Goal: Task Accomplishment & Management: Complete application form

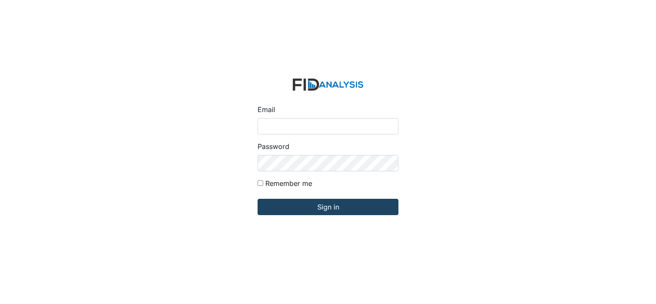
type input "[PERSON_NAME][EMAIL_ADDRESS][DOMAIN_NAME]"
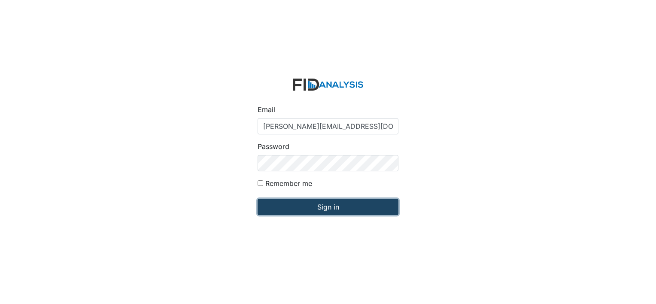
click at [297, 212] on input "Sign in" at bounding box center [328, 207] width 141 height 16
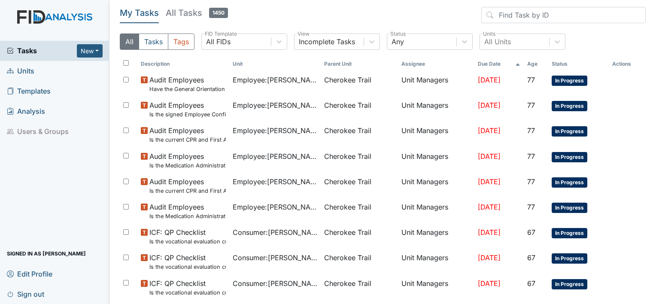
click at [30, 70] on span "Units" at bounding box center [20, 70] width 27 height 13
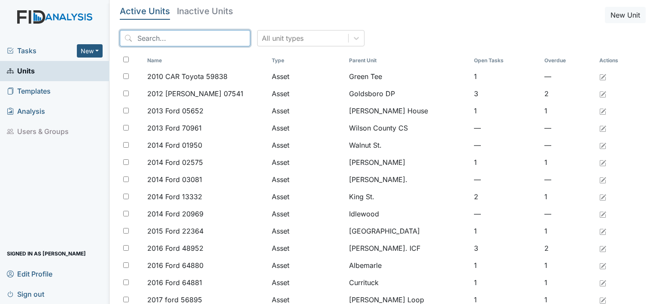
click at [143, 37] on input "search" at bounding box center [185, 38] width 130 height 16
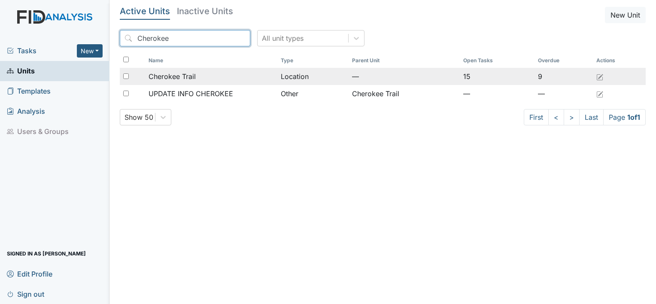
type input "Cherokee"
click at [168, 74] on span "Cherokee Trail" at bounding box center [172, 76] width 47 height 10
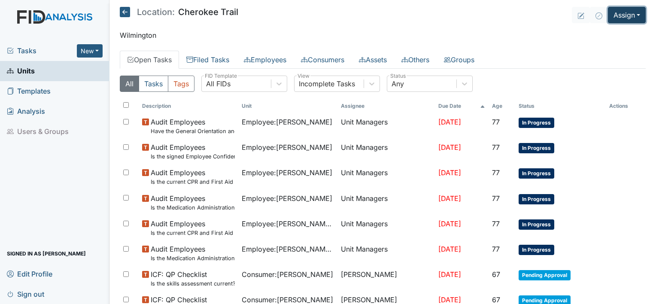
click at [632, 19] on button "Assign" at bounding box center [627, 15] width 38 height 16
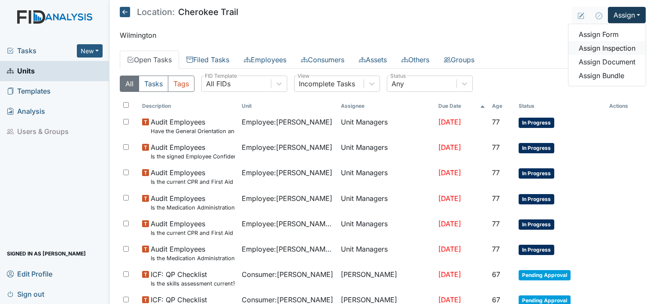
click at [610, 47] on link "Assign Inspection" at bounding box center [606, 48] width 77 height 14
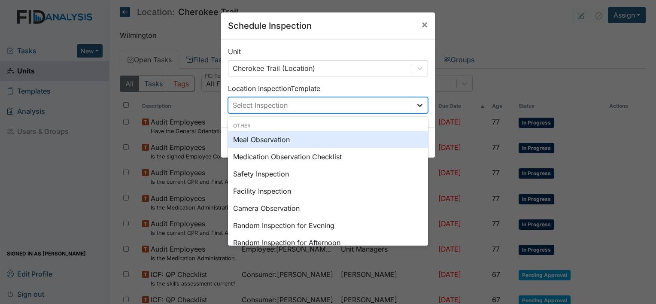
click at [417, 109] on icon at bounding box center [419, 105] width 9 height 9
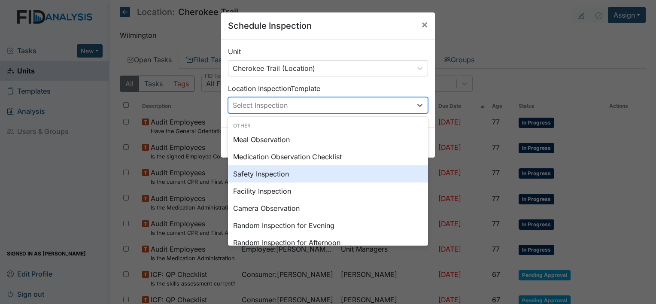
click at [265, 176] on div "Safety Inspection" at bounding box center [328, 173] width 200 height 17
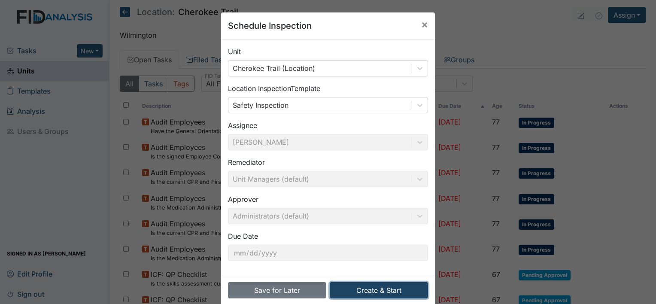
click at [374, 288] on button "Create & Start" at bounding box center [379, 290] width 98 height 16
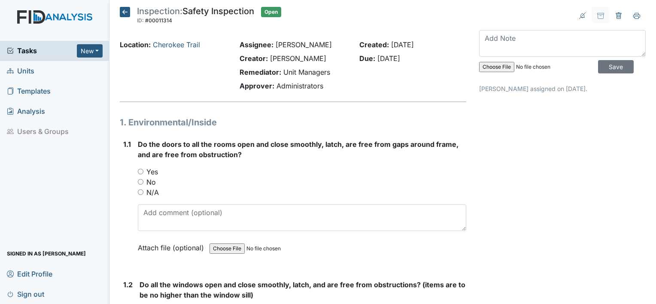
click at [142, 174] on div "Yes" at bounding box center [302, 172] width 328 height 10
click at [143, 171] on div "Yes" at bounding box center [302, 172] width 328 height 10
click at [141, 170] on input "Yes" at bounding box center [141, 172] width 6 height 6
radio input "true"
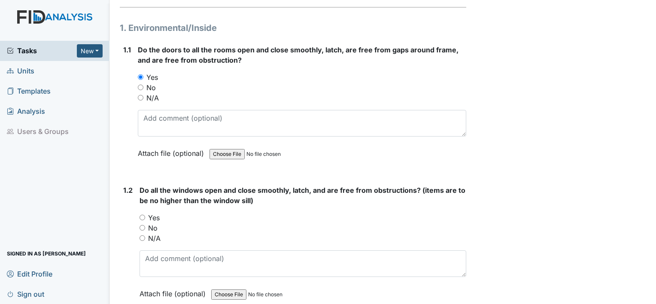
scroll to position [129, 0]
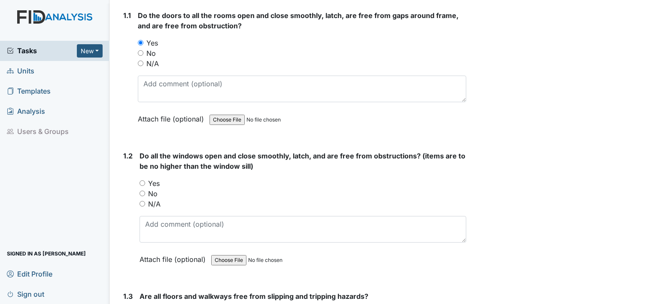
click at [142, 180] on input "Yes" at bounding box center [142, 183] width 6 height 6
radio input "true"
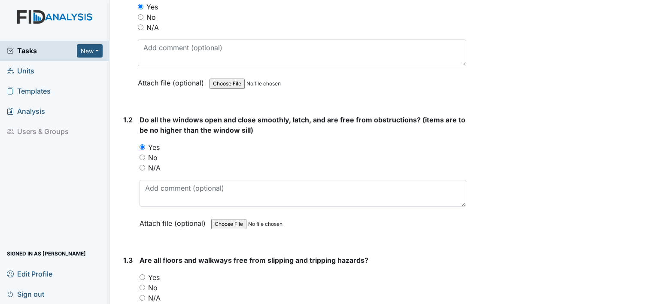
scroll to position [258, 0]
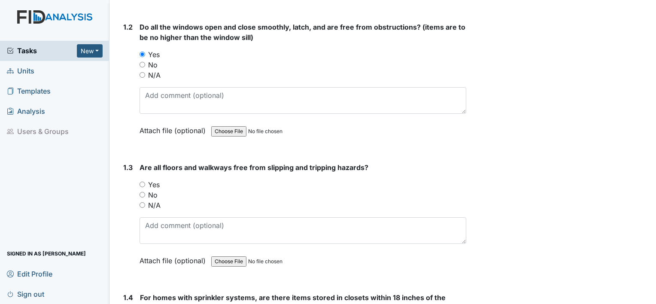
click at [141, 182] on input "Yes" at bounding box center [142, 185] width 6 height 6
radio input "true"
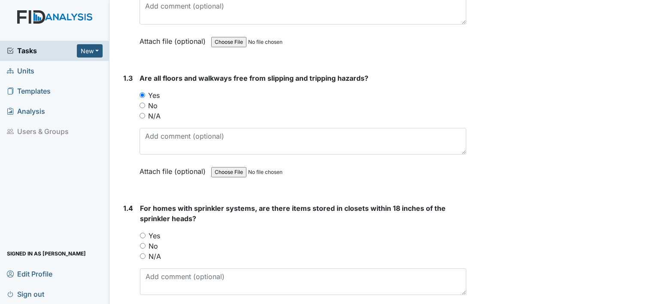
scroll to position [386, 0]
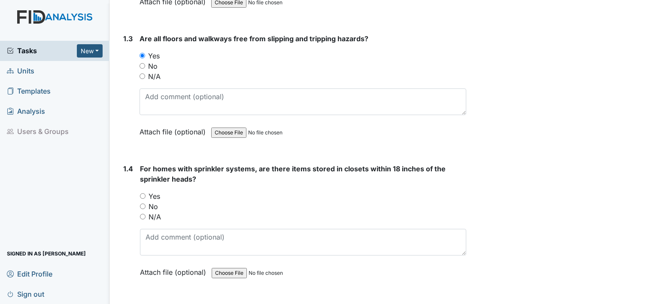
click at [142, 193] on input "Yes" at bounding box center [143, 196] width 6 height 6
radio input "true"
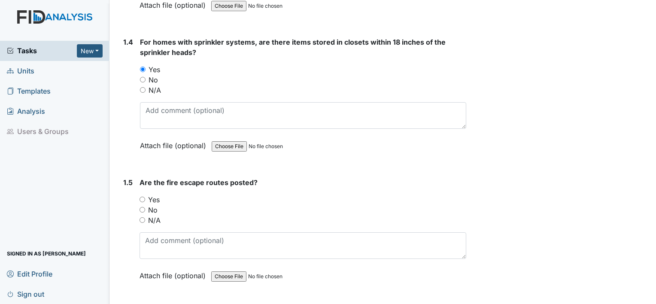
scroll to position [515, 0]
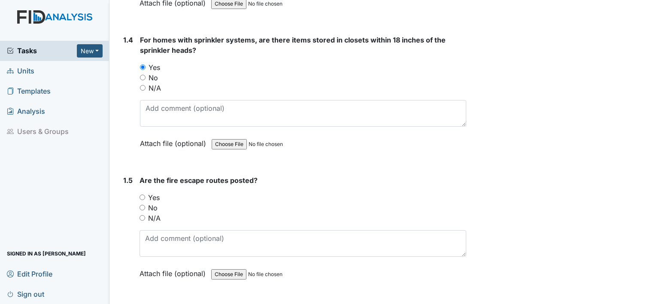
click at [144, 194] on input "Yes" at bounding box center [142, 197] width 6 height 6
radio input "true"
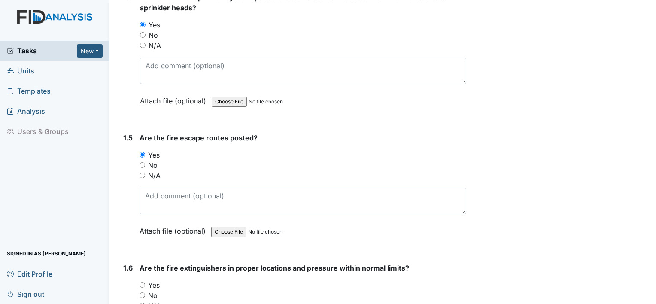
scroll to position [644, 0]
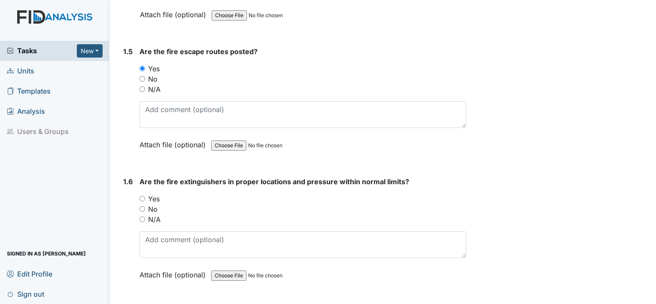
click at [143, 197] on input "Yes" at bounding box center [142, 199] width 6 height 6
radio input "true"
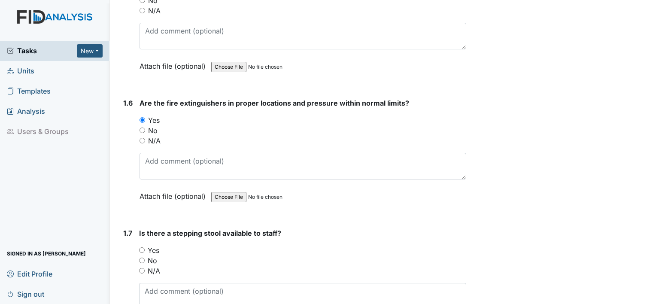
scroll to position [730, 0]
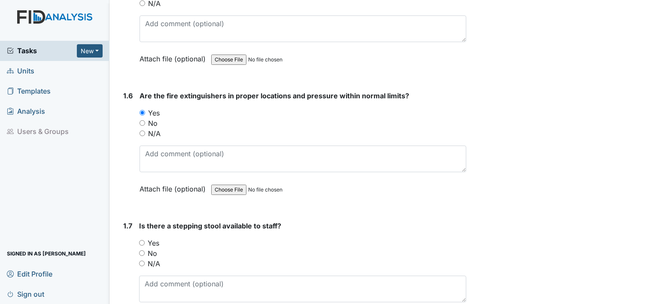
click at [143, 242] on input "Yes" at bounding box center [142, 243] width 6 height 6
radio input "true"
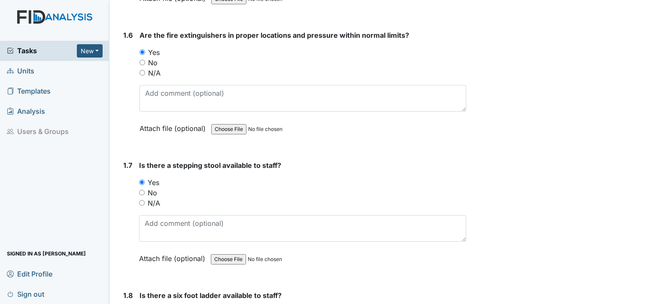
scroll to position [901, 0]
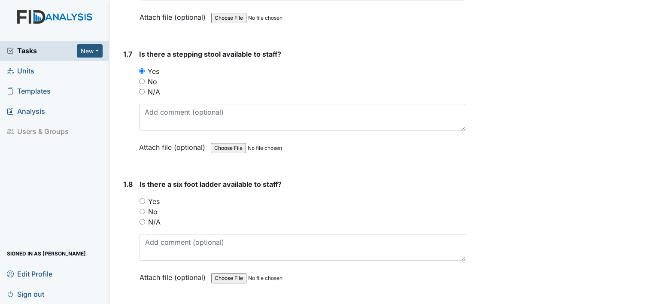
click at [144, 200] on input "Yes" at bounding box center [142, 201] width 6 height 6
radio input "true"
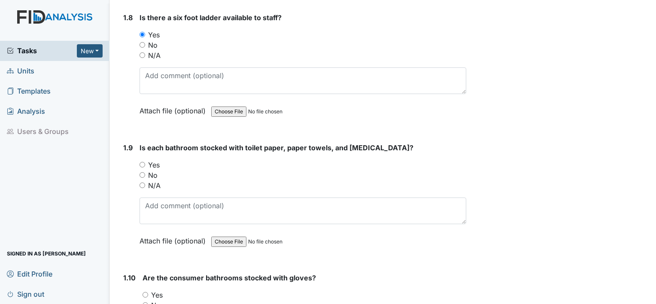
scroll to position [1073, 0]
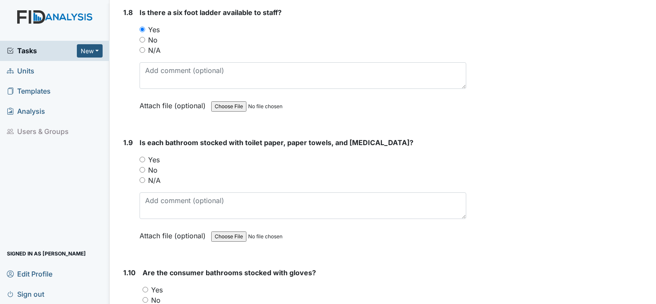
click at [144, 157] on input "Yes" at bounding box center [142, 160] width 6 height 6
radio input "true"
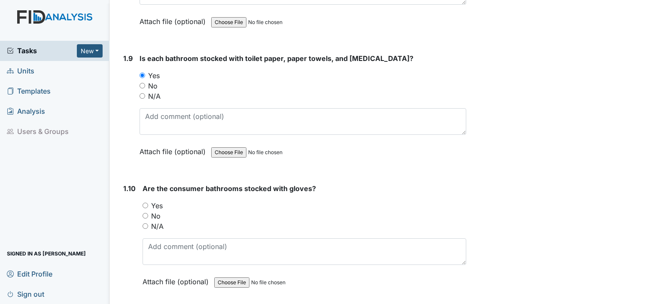
scroll to position [1159, 0]
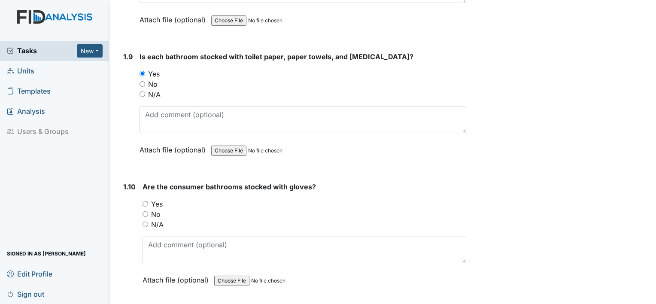
click at [143, 201] on input "Yes" at bounding box center [146, 204] width 6 height 6
radio input "true"
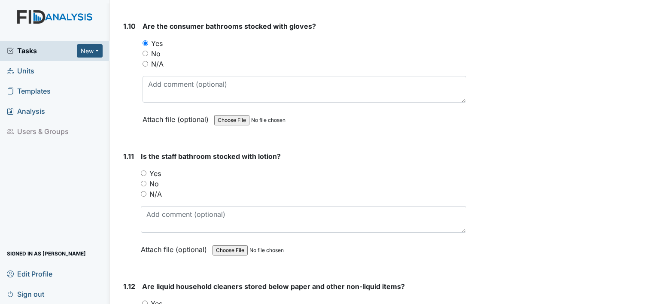
scroll to position [1331, 0]
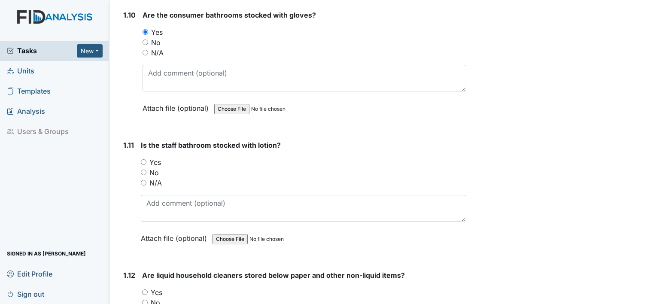
click at [139, 158] on div "1.11 Is the staff bathroom stocked with lotion? You must select one of the belo…" at bounding box center [293, 198] width 346 height 116
click at [144, 160] on input "Yes" at bounding box center [144, 162] width 6 height 6
radio input "true"
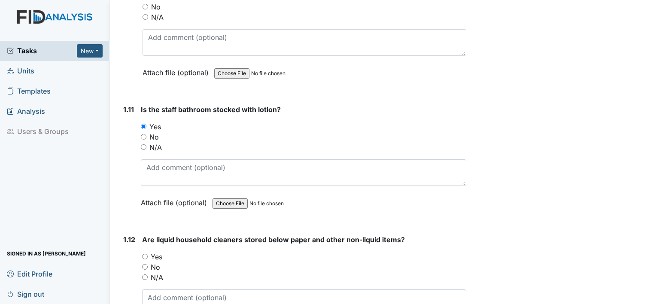
scroll to position [1459, 0]
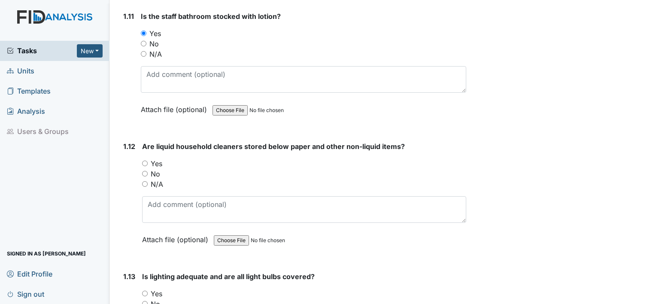
click at [147, 161] on input "Yes" at bounding box center [145, 164] width 6 height 6
radio input "true"
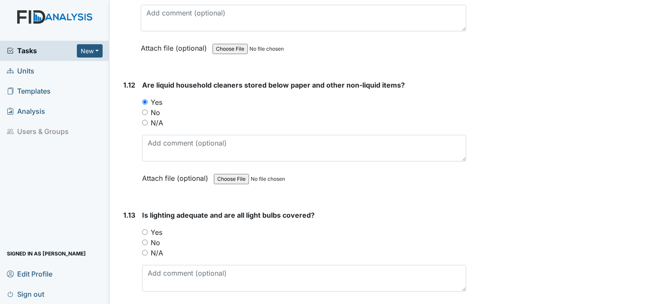
scroll to position [1545, 0]
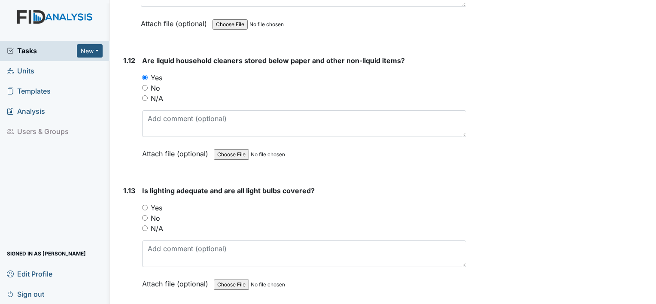
click at [144, 205] on input "Yes" at bounding box center [145, 208] width 6 height 6
radio input "true"
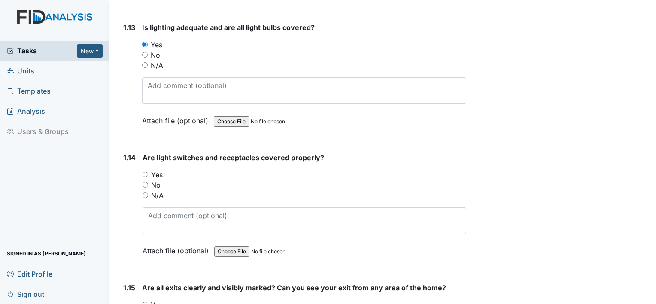
scroll to position [1717, 0]
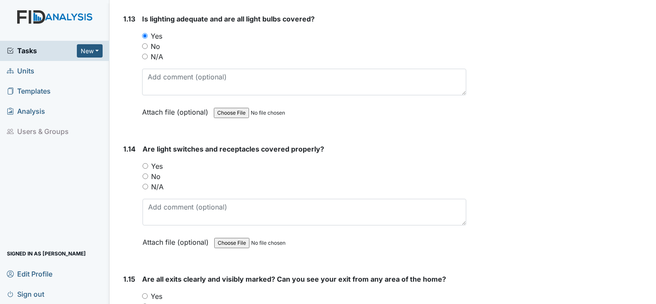
drag, startPoint x: 144, startPoint y: 158, endPoint x: 153, endPoint y: 155, distance: 9.0
click at [144, 163] on input "Yes" at bounding box center [146, 166] width 6 height 6
radio input "true"
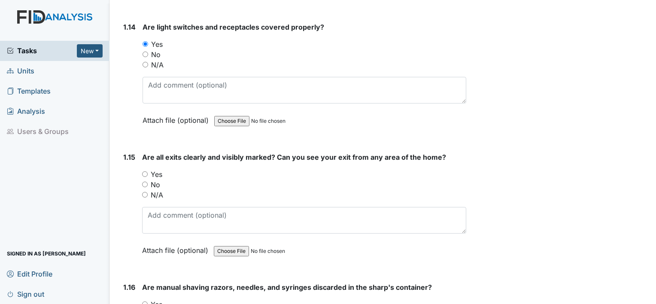
scroll to position [1846, 0]
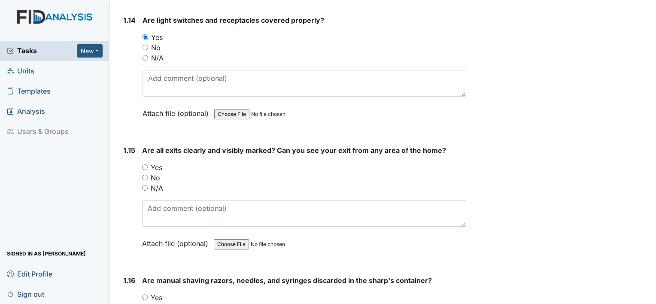
click at [147, 164] on input "Yes" at bounding box center [145, 167] width 6 height 6
radio input "true"
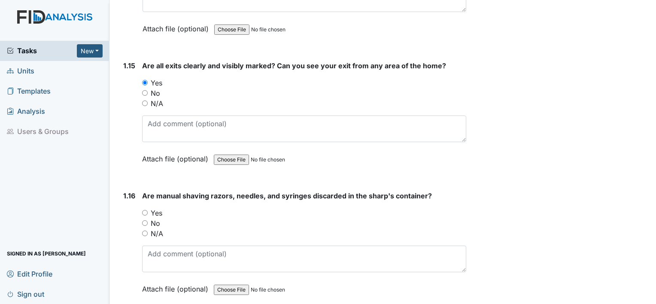
scroll to position [1932, 0]
click at [147, 206] on div "Yes" at bounding box center [304, 211] width 324 height 10
click at [145, 209] on input "Yes" at bounding box center [145, 212] width 6 height 6
radio input "true"
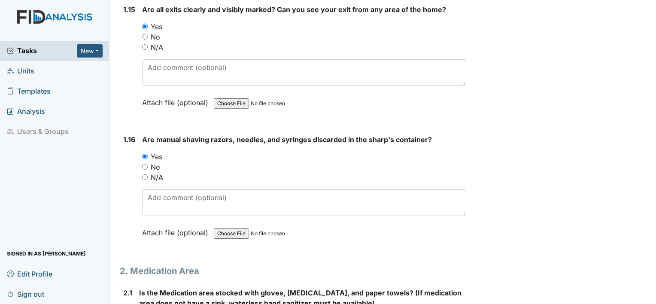
scroll to position [2060, 0]
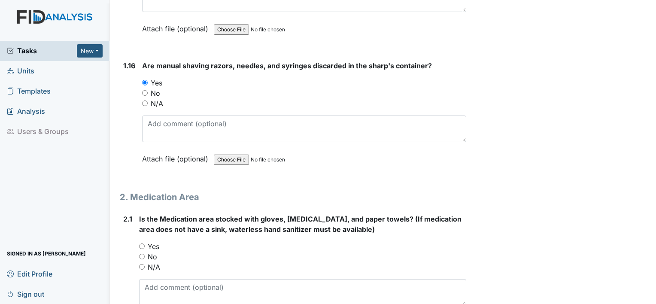
click at [146, 241] on div "Yes" at bounding box center [302, 246] width 327 height 10
click at [141, 243] on input "Yes" at bounding box center [142, 246] width 6 height 6
radio input "true"
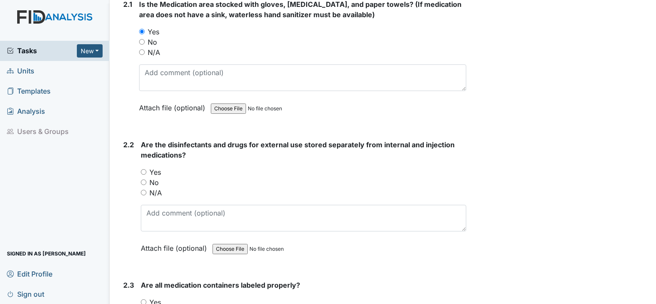
scroll to position [2189, 0]
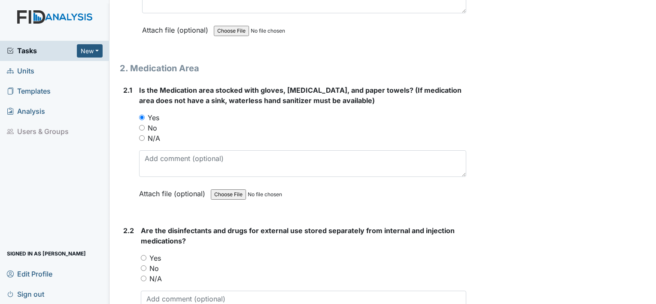
click at [143, 255] on input "Yes" at bounding box center [144, 258] width 6 height 6
radio input "true"
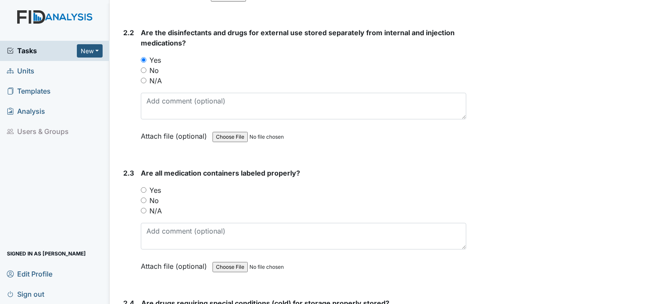
scroll to position [2404, 0]
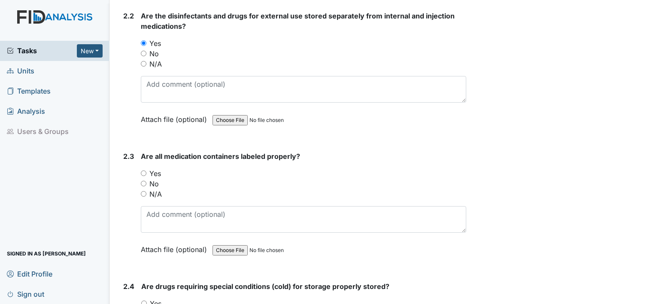
click at [146, 170] on input "Yes" at bounding box center [144, 173] width 6 height 6
radio input "true"
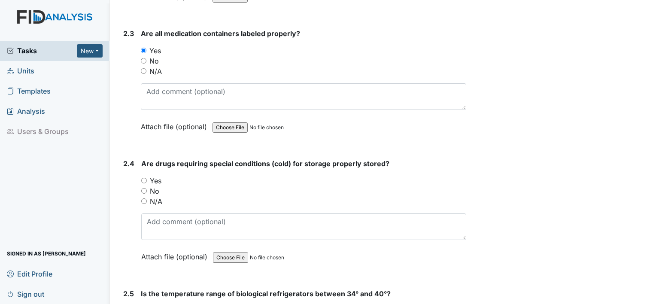
scroll to position [2532, 0]
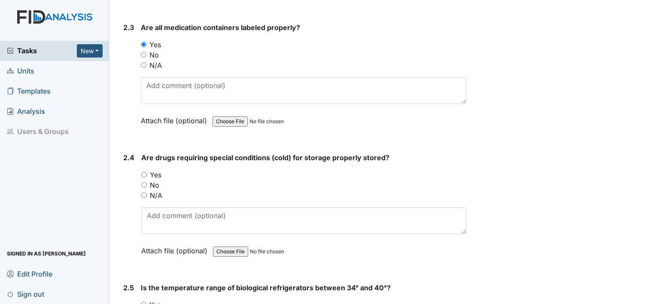
click at [144, 172] on input "Yes" at bounding box center [144, 175] width 6 height 6
radio input "true"
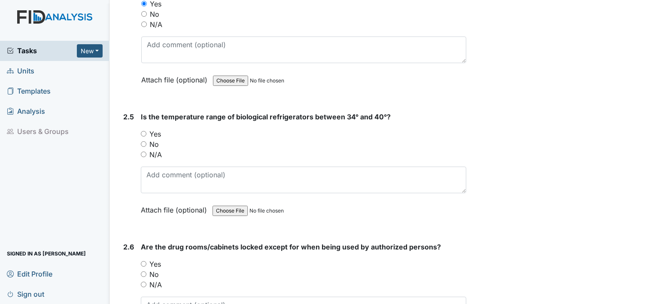
scroll to position [2704, 0]
click at [146, 128] on div "Yes" at bounding box center [303, 133] width 325 height 10
click at [142, 130] on input "Yes" at bounding box center [144, 133] width 6 height 6
radio input "true"
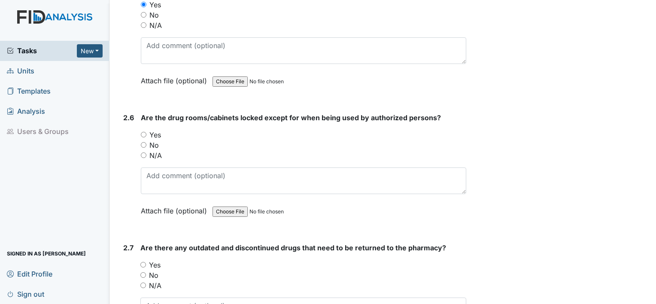
scroll to position [2833, 0]
click at [141, 131] on input "Yes" at bounding box center [144, 134] width 6 height 6
radio input "true"
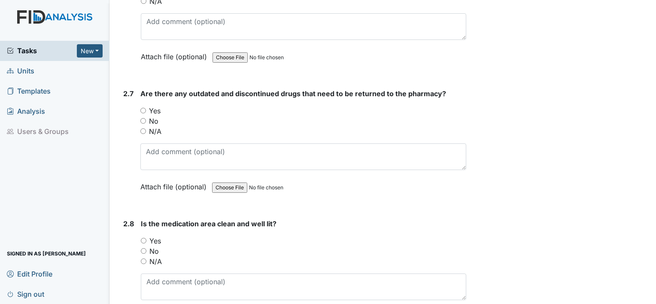
scroll to position [3005, 0]
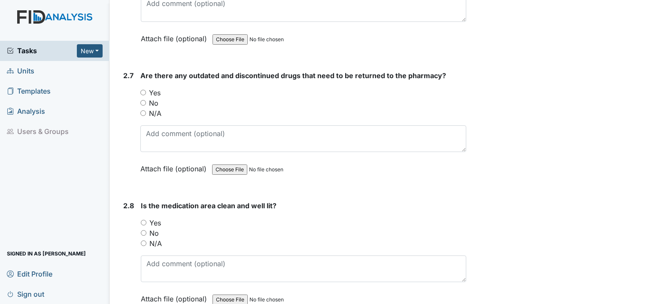
click at [144, 90] on input "Yes" at bounding box center [143, 93] width 6 height 6
radio input "true"
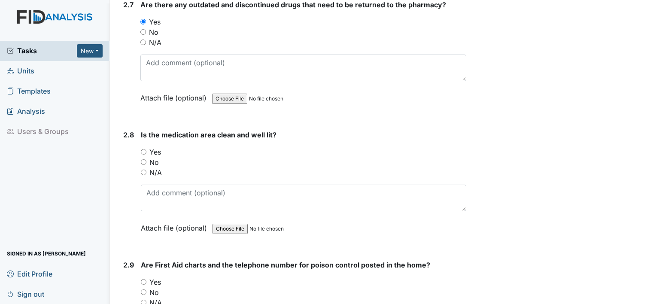
scroll to position [3090, 0]
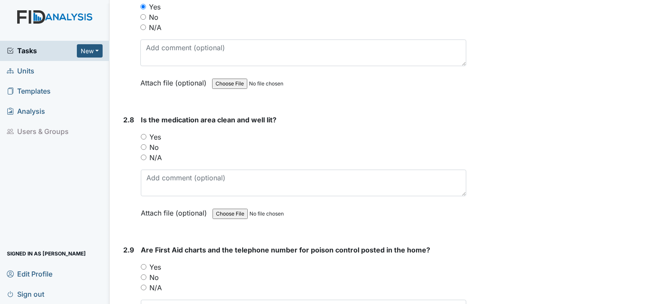
click at [146, 134] on input "Yes" at bounding box center [144, 137] width 6 height 6
radio input "true"
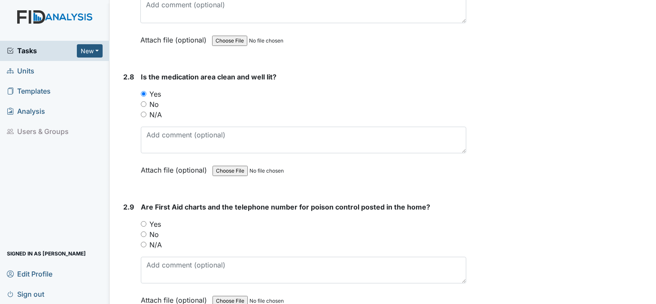
scroll to position [3219, 0]
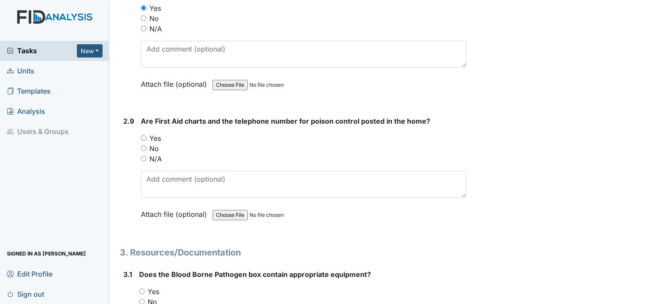
click at [143, 135] on input "Yes" at bounding box center [144, 138] width 6 height 6
radio input "true"
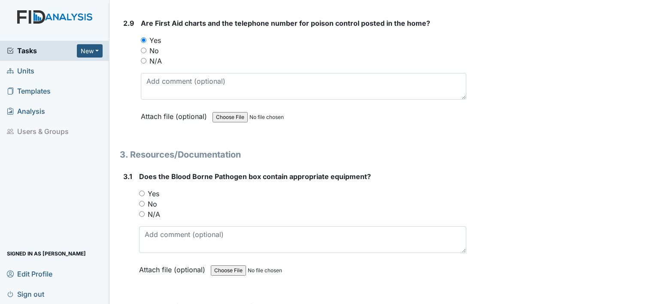
scroll to position [3348, 0]
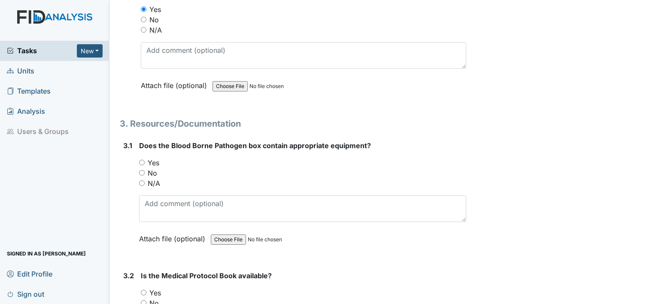
click at [139, 160] on input "Yes" at bounding box center [142, 163] width 6 height 6
radio input "true"
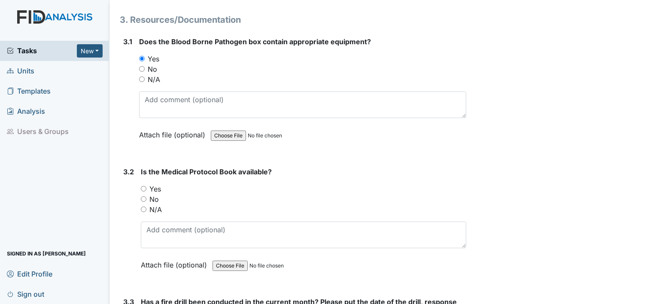
scroll to position [3477, 0]
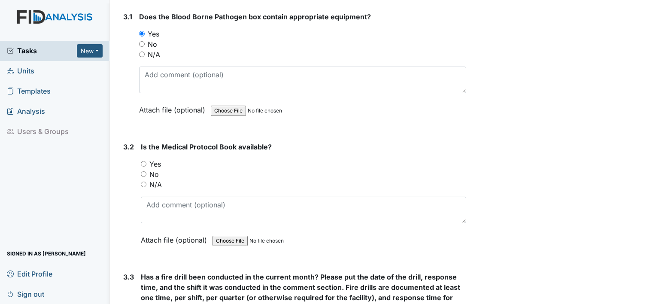
click at [141, 161] on input "Yes" at bounding box center [144, 164] width 6 height 6
radio input "true"
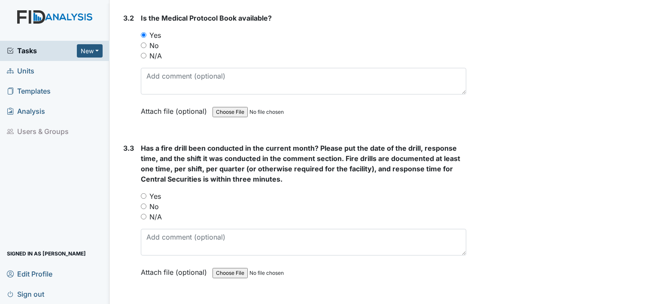
scroll to position [3648, 0]
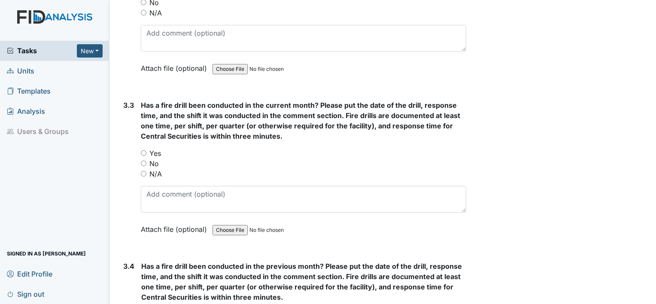
click at [141, 140] on div "3.3 Has a fire drill been conducted in the current month? Please put the date o…" at bounding box center [293, 173] width 346 height 147
click at [146, 150] on input "Yes" at bounding box center [144, 153] width 6 height 6
radio input "true"
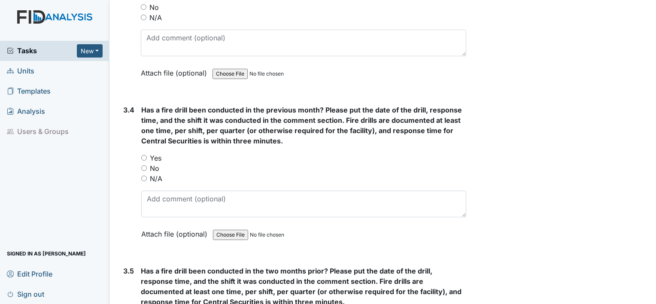
scroll to position [3820, 0]
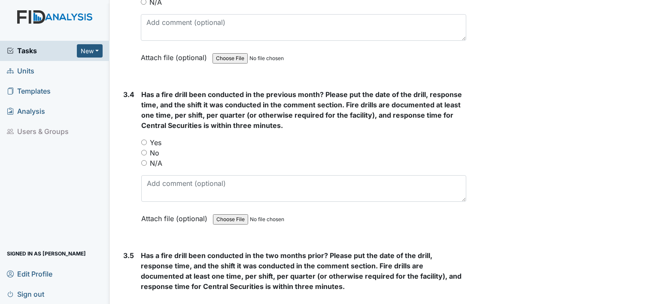
click at [143, 139] on input "Yes" at bounding box center [144, 142] width 6 height 6
radio input "true"
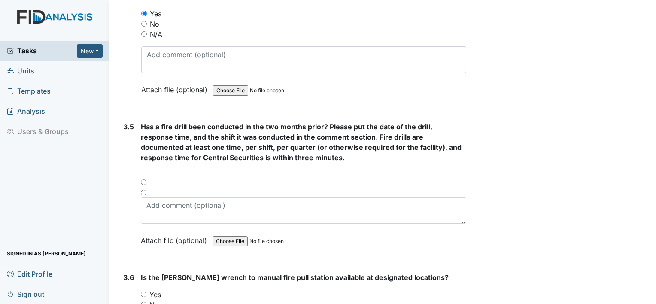
click at [146, 180] on div at bounding box center [303, 185] width 325 height 10
click at [144, 180] on div at bounding box center [303, 185] width 325 height 10
click at [144, 190] on input "radio" at bounding box center [144, 193] width 6 height 6
radio input "true"
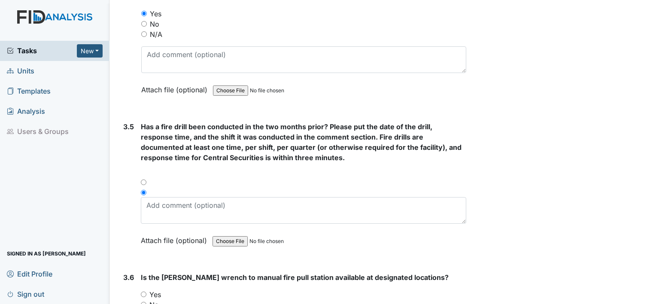
click at [145, 190] on input "radio" at bounding box center [144, 193] width 6 height 6
click at [143, 180] on div at bounding box center [303, 185] width 325 height 10
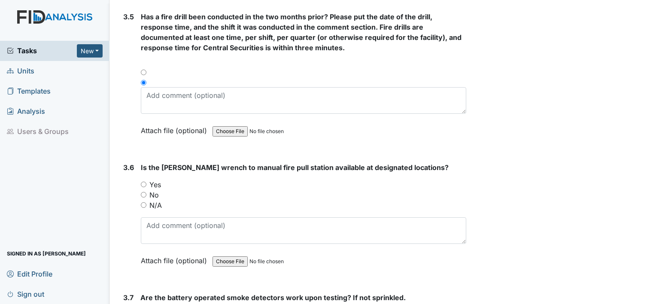
scroll to position [4078, 0]
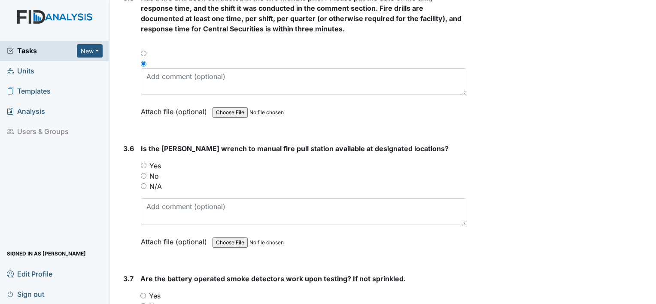
click at [145, 161] on div "Yes" at bounding box center [303, 166] width 325 height 10
click at [141, 148] on div "3.6 Is the allen wrench to manual fire pull station available at designated loc…" at bounding box center [293, 201] width 346 height 116
click at [141, 163] on input "Yes" at bounding box center [144, 166] width 6 height 6
radio input "true"
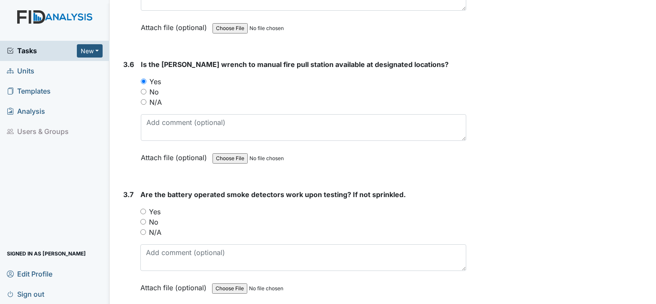
scroll to position [4206, 0]
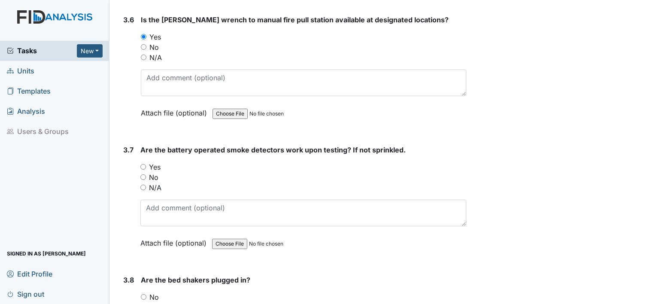
click at [139, 153] on div "3.7 Are the battery operated smoke detectors work upon testing? If not sprinkle…" at bounding box center [293, 203] width 346 height 116
click at [144, 164] on input "Yes" at bounding box center [143, 167] width 6 height 6
radio input "true"
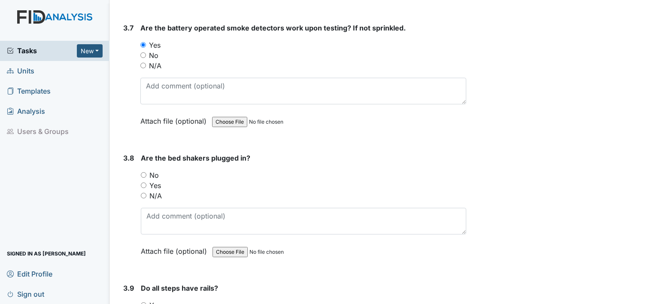
scroll to position [4335, 0]
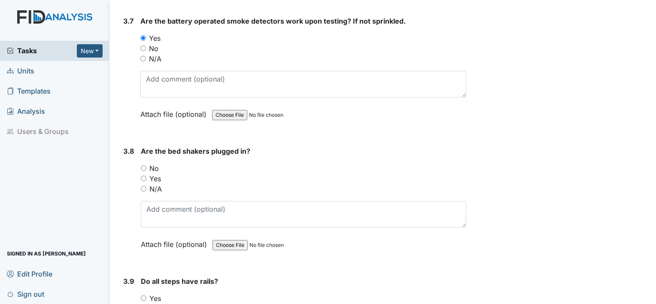
click at [146, 186] on input "N/A" at bounding box center [144, 189] width 6 height 6
radio input "true"
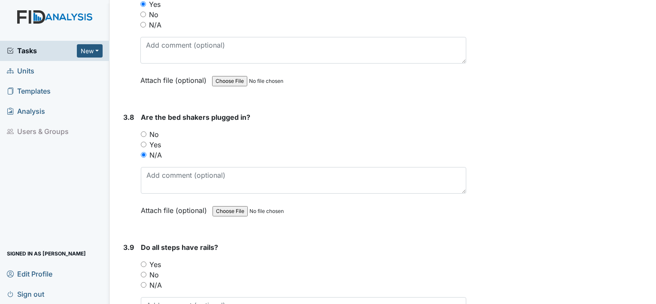
scroll to position [4464, 0]
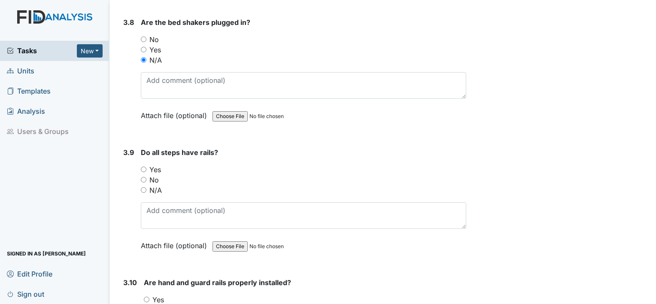
click at [146, 167] on input "Yes" at bounding box center [144, 170] width 6 height 6
radio input "true"
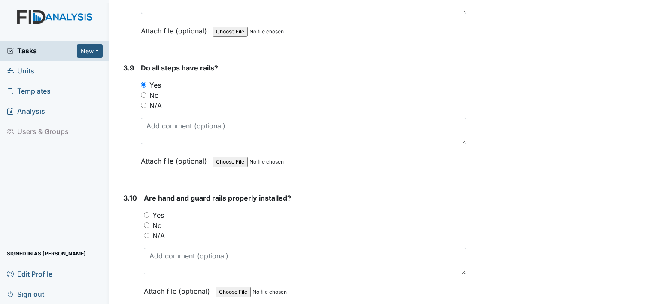
scroll to position [4550, 0]
click at [149, 211] on input "Yes" at bounding box center [147, 214] width 6 height 6
radio input "true"
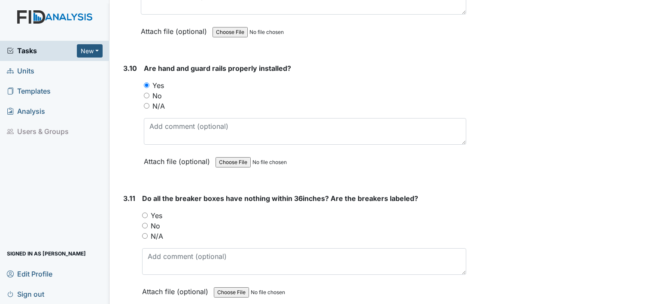
scroll to position [4679, 0]
click at [139, 199] on div "3.11 Do all the breaker boxes have nothing within 36inches? Are the breakers la…" at bounding box center [293, 251] width 346 height 116
click at [144, 212] on input "Yes" at bounding box center [145, 215] width 6 height 6
radio input "true"
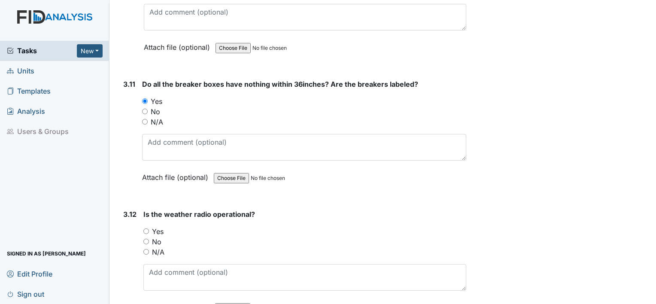
scroll to position [4807, 0]
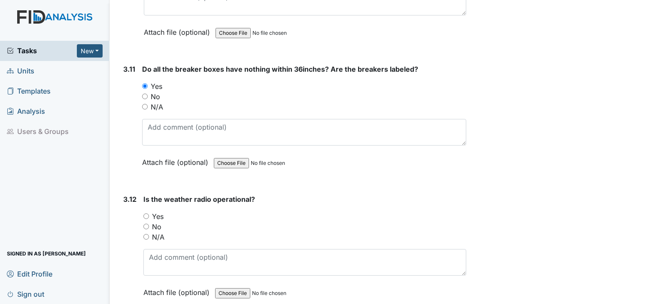
click at [145, 213] on input "Yes" at bounding box center [146, 216] width 6 height 6
radio input "true"
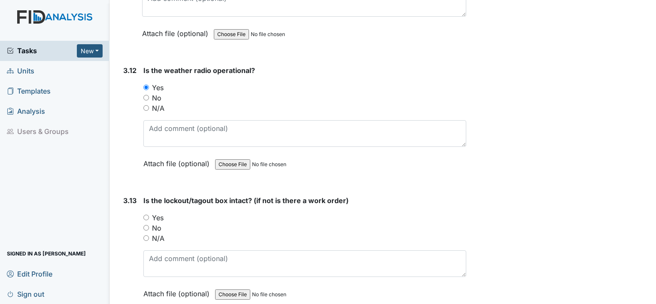
click at [143, 215] on input "Yes" at bounding box center [146, 218] width 6 height 6
radio input "true"
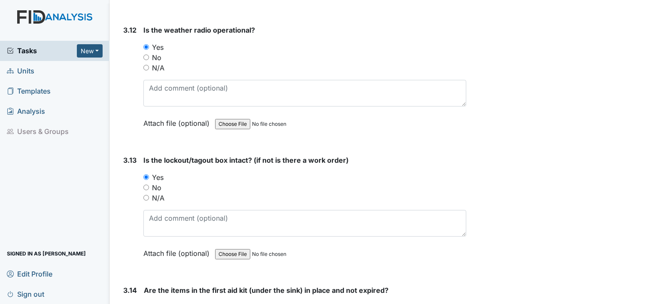
scroll to position [5065, 0]
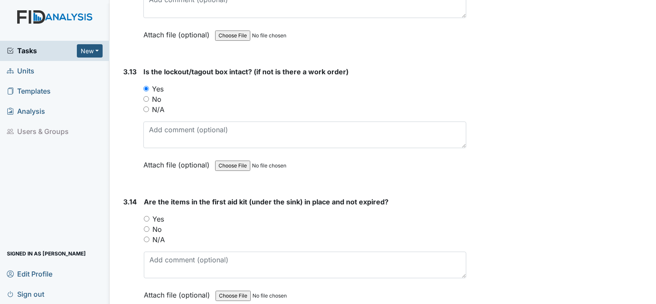
click at [146, 216] on input "Yes" at bounding box center [147, 219] width 6 height 6
radio input "true"
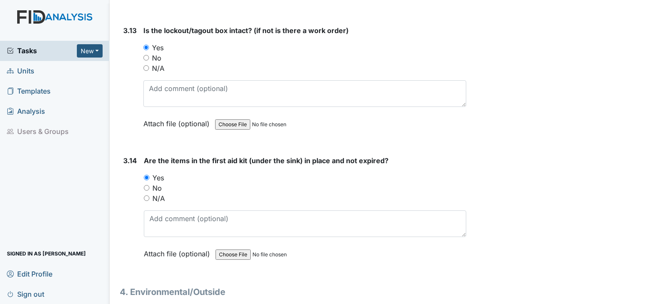
scroll to position [5194, 0]
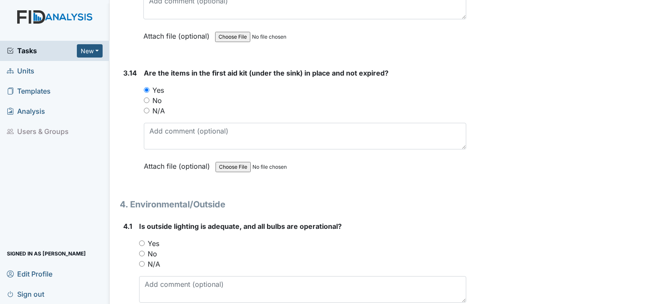
click at [142, 240] on input "Yes" at bounding box center [142, 243] width 6 height 6
radio input "true"
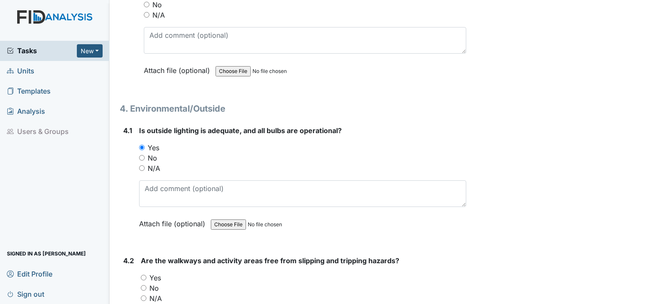
scroll to position [5322, 0]
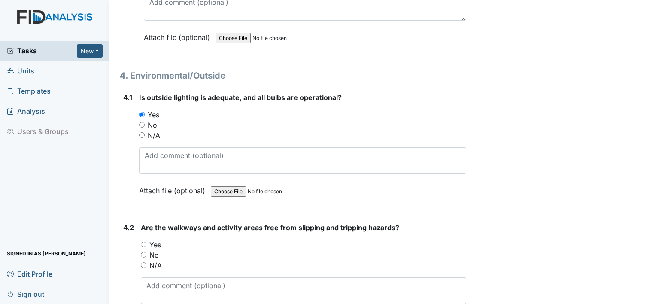
click at [144, 242] on input "Yes" at bounding box center [144, 245] width 6 height 6
radio input "true"
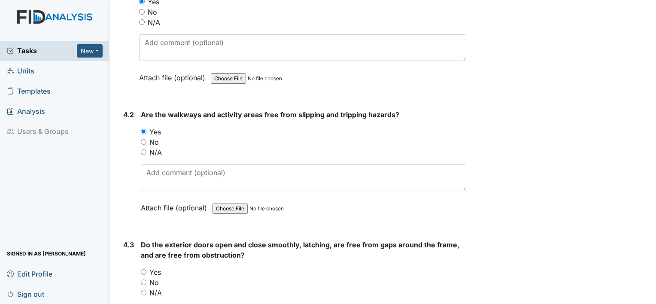
scroll to position [5451, 0]
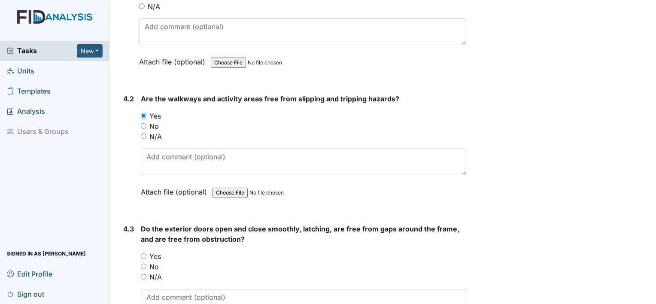
click at [146, 253] on input "Yes" at bounding box center [144, 256] width 6 height 6
radio input "true"
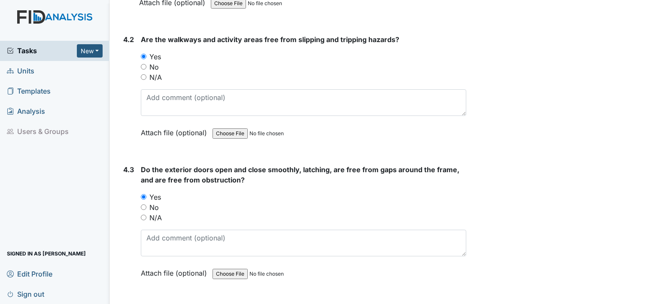
scroll to position [5580, 0]
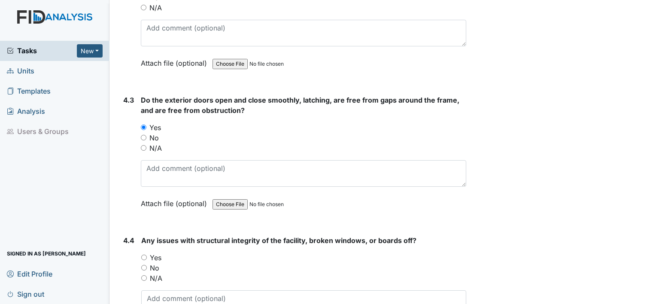
click at [145, 255] on input "Yes" at bounding box center [144, 258] width 6 height 6
radio input "true"
click at [145, 265] on input "No" at bounding box center [144, 268] width 6 height 6
radio input "true"
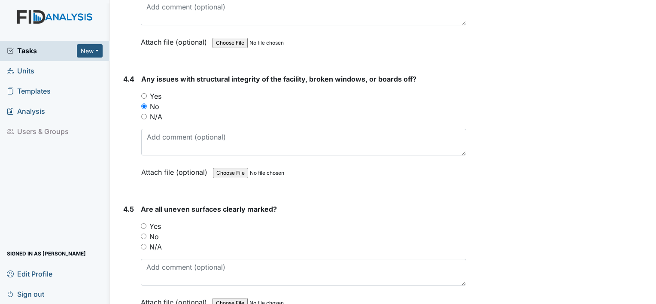
scroll to position [5752, 0]
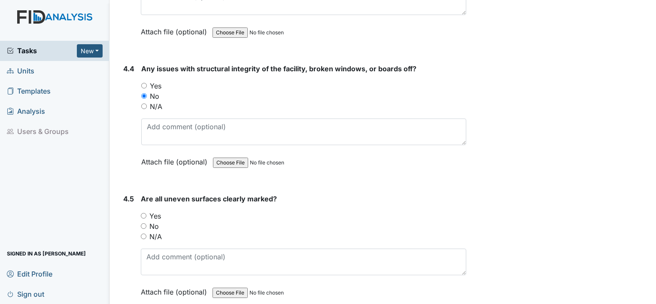
click at [144, 213] on input "Yes" at bounding box center [144, 216] width 6 height 6
radio input "true"
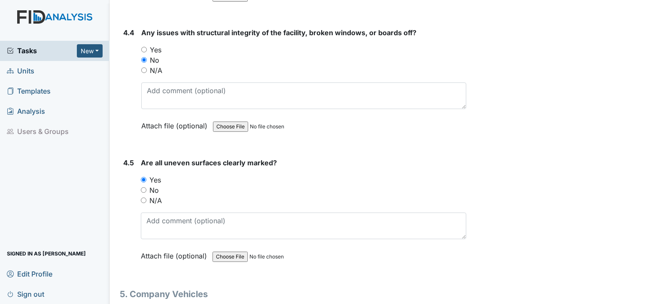
scroll to position [5880, 0]
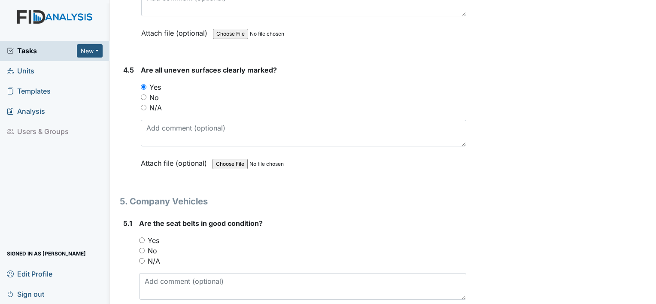
click at [140, 237] on input "Yes" at bounding box center [142, 240] width 6 height 6
radio input "true"
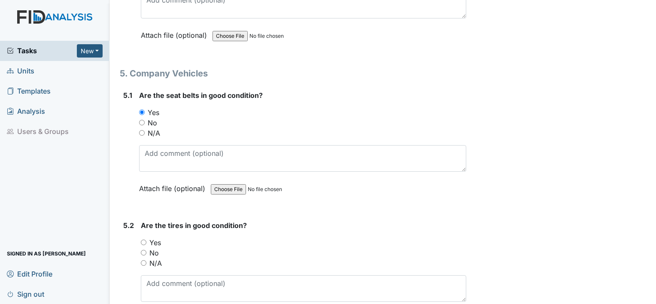
scroll to position [6009, 0]
click at [144, 239] on input "Yes" at bounding box center [144, 242] width 6 height 6
radio input "true"
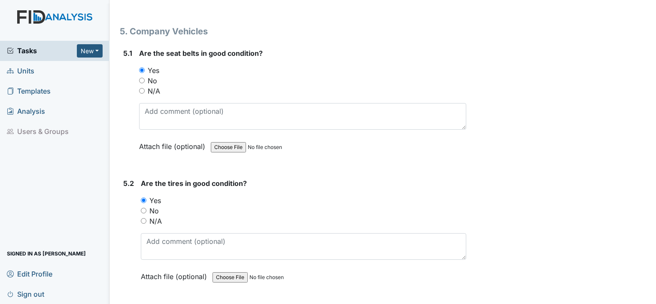
scroll to position [6138, 0]
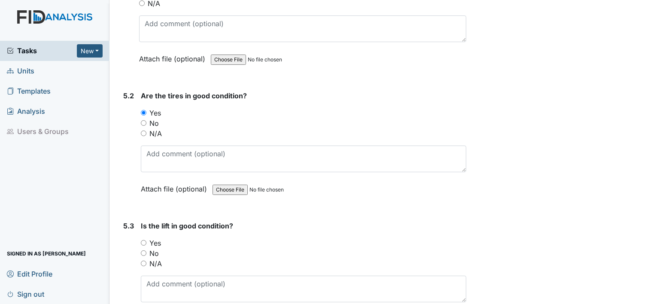
click at [143, 240] on input "Yes" at bounding box center [144, 243] width 6 height 6
radio input "true"
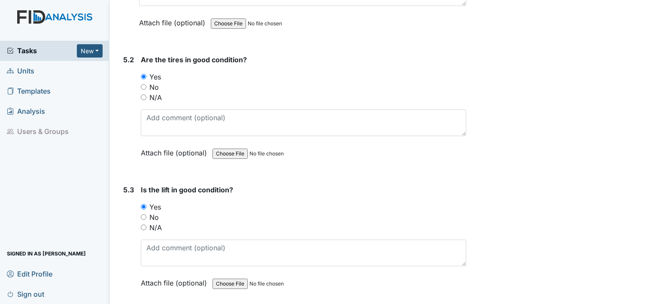
scroll to position [6267, 0]
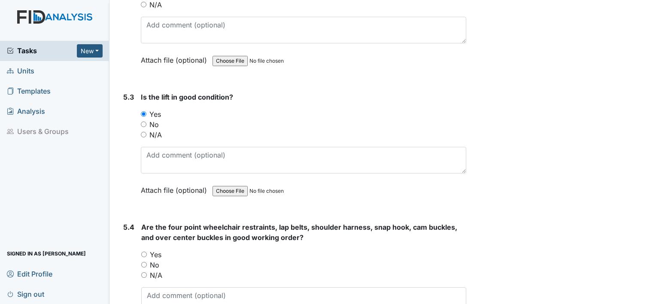
click at [146, 252] on input "Yes" at bounding box center [144, 255] width 6 height 6
radio input "true"
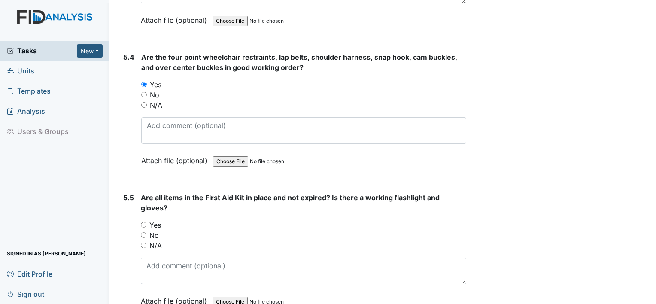
scroll to position [6438, 0]
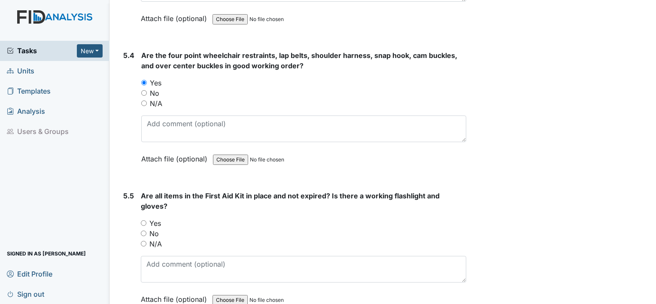
click at [148, 228] on div "No" at bounding box center [303, 233] width 325 height 10
click at [146, 218] on div "Yes" at bounding box center [303, 223] width 325 height 10
click at [141, 220] on input "Yes" at bounding box center [144, 223] width 6 height 6
radio input "true"
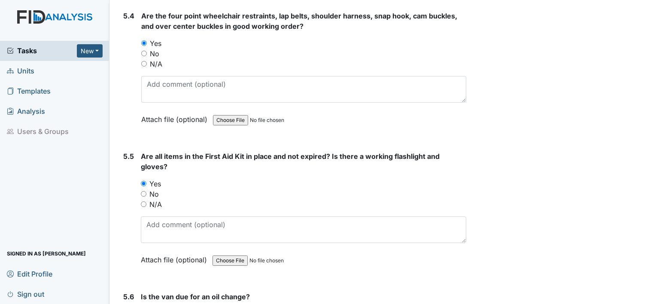
scroll to position [6524, 0]
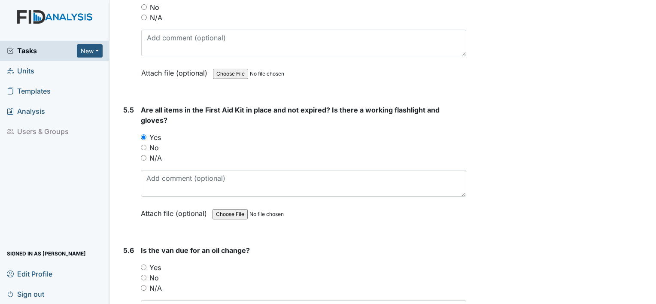
click at [144, 275] on input "No" at bounding box center [144, 278] width 6 height 6
radio input "true"
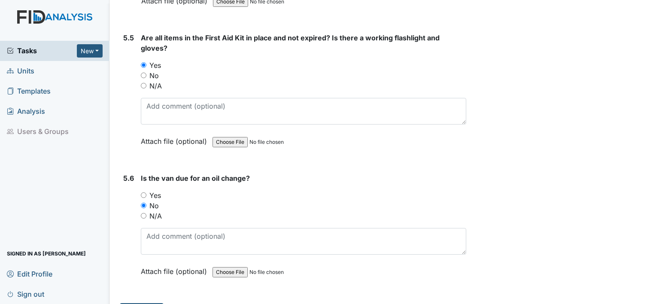
scroll to position [6597, 0]
drag, startPoint x: 144, startPoint y: 291, endPoint x: 149, endPoint y: 296, distance: 7.0
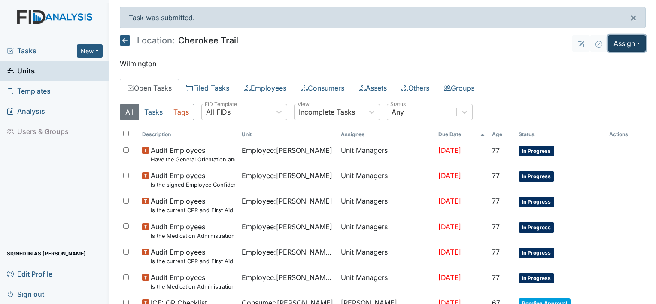
click at [628, 44] on button "Assign" at bounding box center [627, 43] width 38 height 16
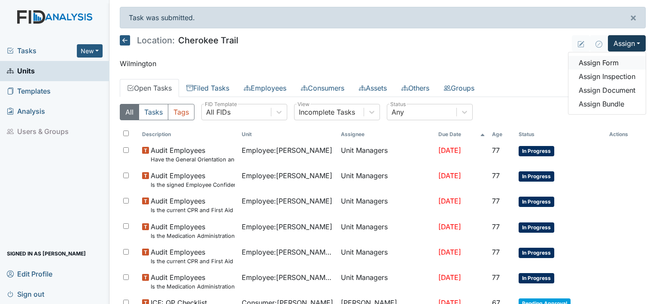
click at [605, 63] on link "Assign Form" at bounding box center [606, 63] width 77 height 14
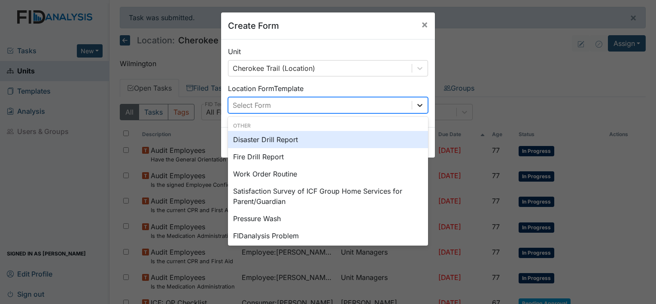
click at [420, 105] on icon at bounding box center [419, 105] width 9 height 9
click at [275, 141] on div "Disaster Drill Report" at bounding box center [328, 139] width 200 height 17
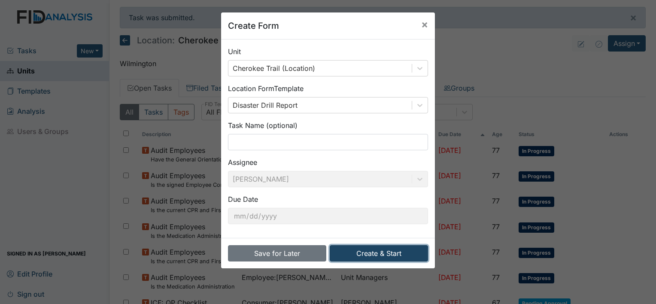
click at [391, 249] on button "Create & Start" at bounding box center [379, 253] width 98 height 16
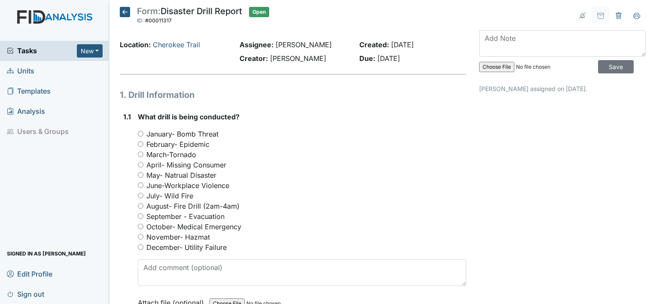
click at [140, 218] on input "September - Evacuation" at bounding box center [141, 216] width 6 height 6
radio input "true"
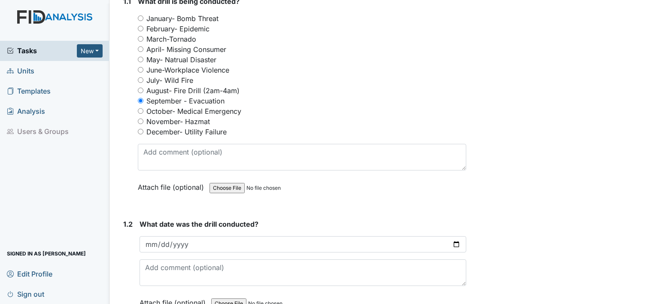
scroll to position [129, 0]
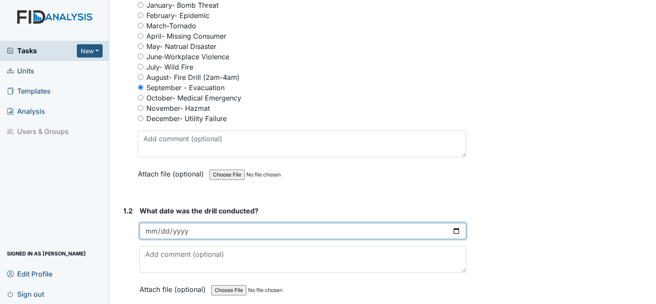
click at [157, 230] on input "date" at bounding box center [302, 231] width 327 height 16
type input "2025-09-05"
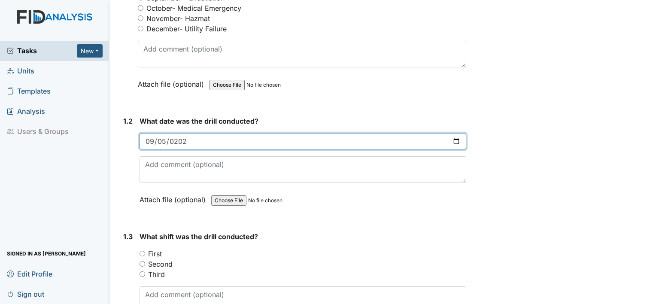
scroll to position [258, 0]
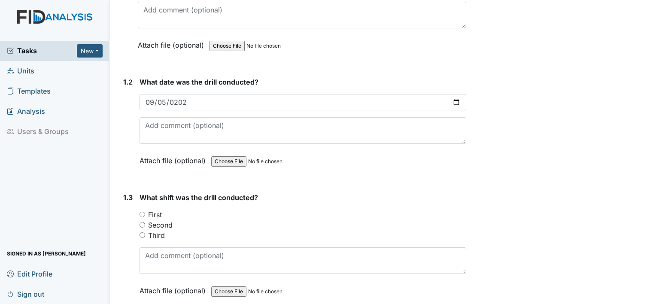
click at [141, 213] on input "First" at bounding box center [142, 215] width 6 height 6
radio input "true"
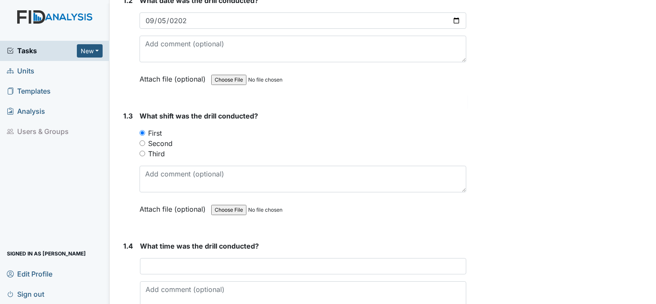
scroll to position [386, 0]
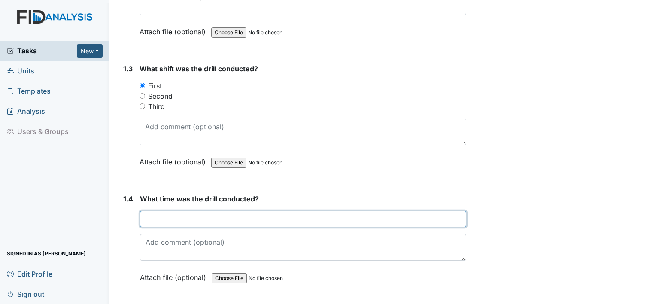
click at [155, 214] on input "text" at bounding box center [303, 219] width 326 height 16
type input "8"
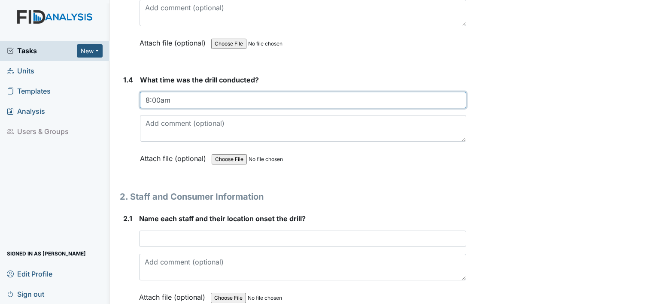
scroll to position [558, 0]
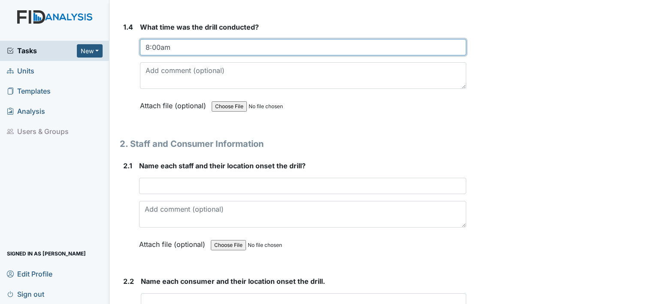
type input "8:00am"
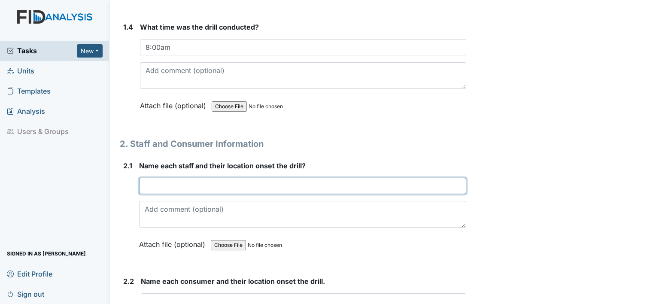
click at [151, 184] on input "text" at bounding box center [302, 186] width 327 height 16
click at [170, 183] on input "Candice Trease Detrick" at bounding box center [302, 186] width 327 height 16
type input "Candice Trease Detrick"
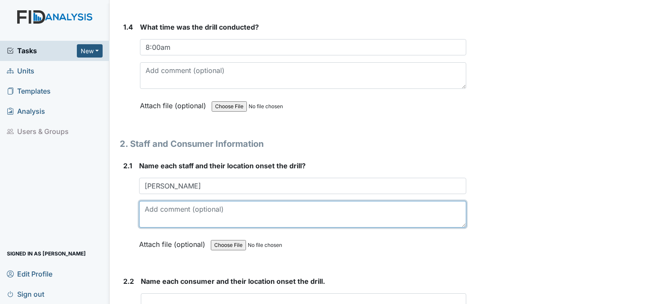
click at [326, 201] on textarea at bounding box center [302, 214] width 327 height 27
type textarea "M"
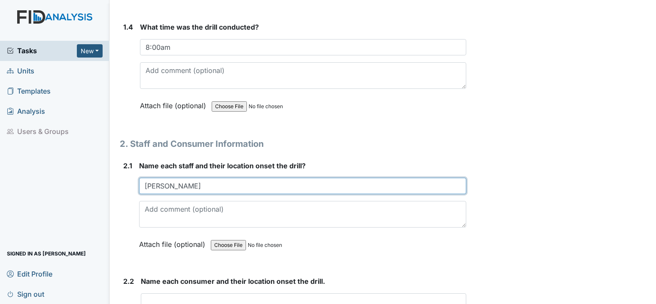
click at [172, 186] on input "Candice Trease Detrick" at bounding box center [302, 186] width 327 height 16
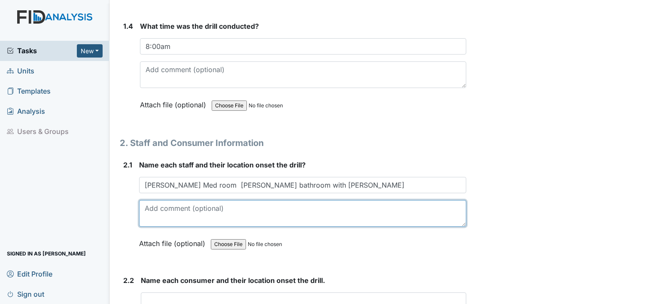
click at [331, 217] on textarea at bounding box center [302, 213] width 327 height 27
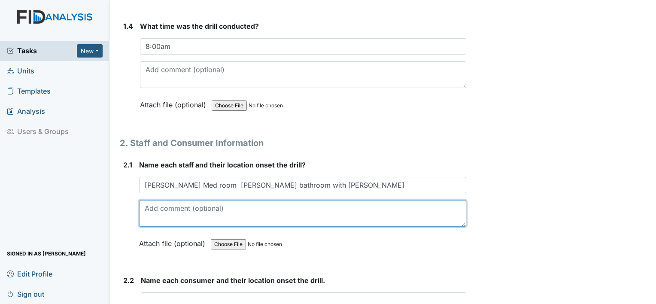
click at [331, 217] on textarea at bounding box center [302, 213] width 327 height 27
drag, startPoint x: 331, startPoint y: 217, endPoint x: 358, endPoint y: 227, distance: 28.6
click at [358, 227] on div "Name each staff and their location onset the drill? Candice Med room Trease bat…" at bounding box center [302, 207] width 327 height 95
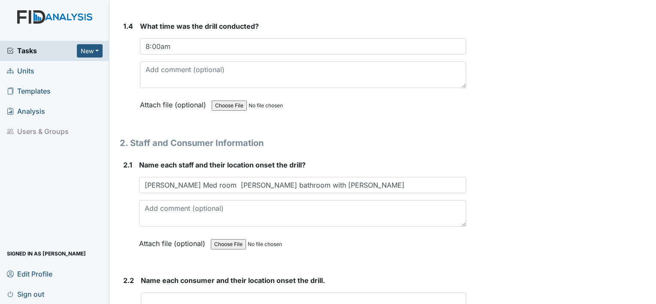
click at [358, 227] on div "Name each staff and their location onset the drill? Candice Med room Trease bat…" at bounding box center [302, 207] width 327 height 95
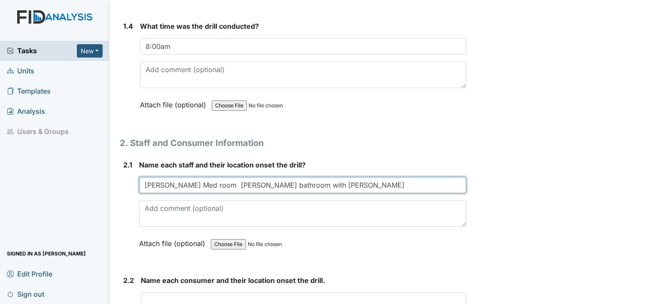
click at [291, 182] on input "Candice Med room Trease bathroom with a B Detrick" at bounding box center [302, 185] width 327 height 16
click at [328, 184] on input "Candice Med room Trease bathroom with a BF Detrick" at bounding box center [302, 185] width 327 height 16
drag, startPoint x: 328, startPoint y: 184, endPoint x: 396, endPoint y: 203, distance: 70.5
click at [392, 202] on div "Name each staff and their location onset the drill? Candice Med room Trease bat…" at bounding box center [302, 207] width 327 height 95
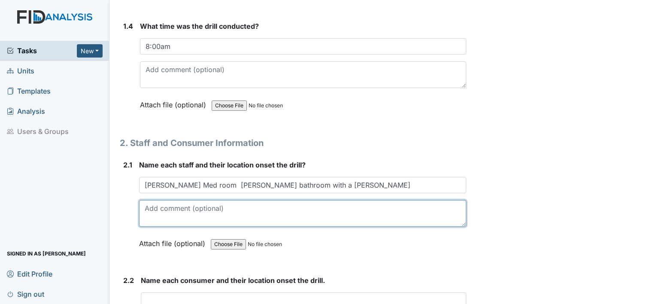
drag, startPoint x: 389, startPoint y: 201, endPoint x: 349, endPoint y: 184, distance: 43.8
click at [349, 184] on div "Name each staff and their location onset the drill? Candice Med room Trease bat…" at bounding box center [302, 207] width 327 height 95
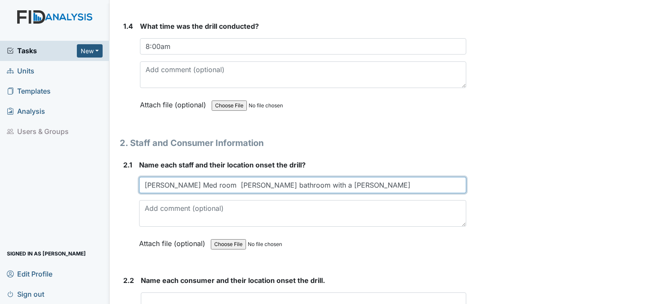
click at [347, 181] on input "Candice Med room Trease bathroom with a BF Detrick" at bounding box center [302, 185] width 327 height 16
drag, startPoint x: 347, startPoint y: 181, endPoint x: 391, endPoint y: 196, distance: 46.7
click at [353, 185] on input "Candice Med room Trease bathroom with a BF Detrick" at bounding box center [302, 185] width 327 height 16
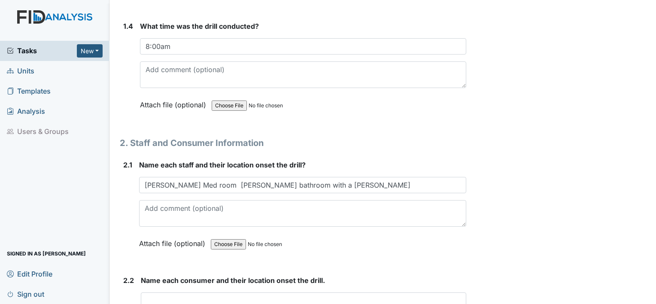
drag, startPoint x: 391, startPoint y: 196, endPoint x: 418, endPoint y: 203, distance: 28.2
click at [399, 198] on div "Name each staff and their location onset the drill? Candice Med room Trease bat…" at bounding box center [302, 207] width 327 height 95
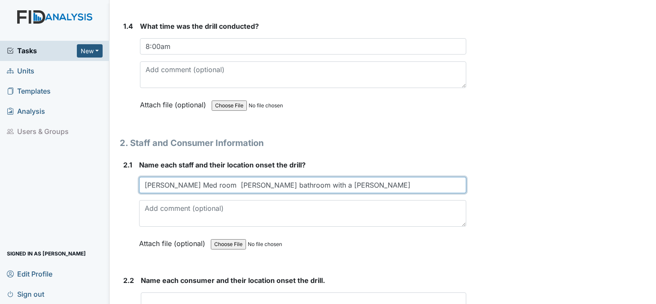
click at [337, 185] on input "Candice Med room Trease bathroom with a BF Detrick" at bounding box center [302, 185] width 327 height 16
drag, startPoint x: 337, startPoint y: 185, endPoint x: 341, endPoint y: 182, distance: 5.6
click at [340, 184] on input "Candice Med room Trease bathroom with a BF Detrick" at bounding box center [302, 185] width 327 height 16
click at [341, 182] on input "Candice Med room Trease bathroom with a BF Detrick" at bounding box center [302, 185] width 327 height 16
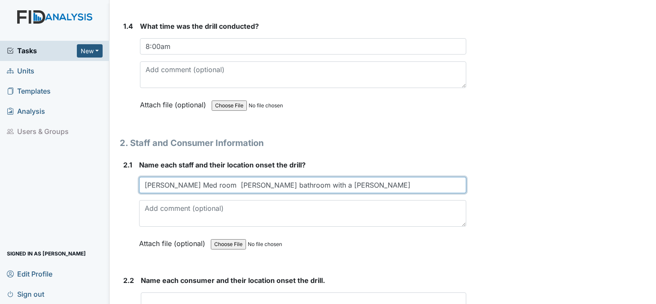
drag, startPoint x: 341, startPoint y: 182, endPoint x: 335, endPoint y: 183, distance: 6.1
click at [341, 182] on input "Candice Med room Trease bathroom with a BF Detrick" at bounding box center [302, 185] width 327 height 16
click at [335, 183] on input "Candice Med room Trease bathroom with a BF Detrick" at bounding box center [302, 185] width 327 height 16
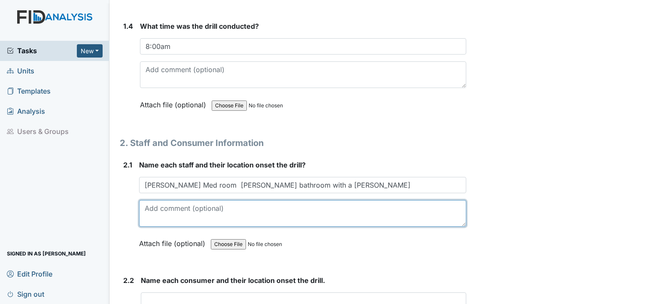
click at [325, 201] on textarea at bounding box center [302, 213] width 327 height 27
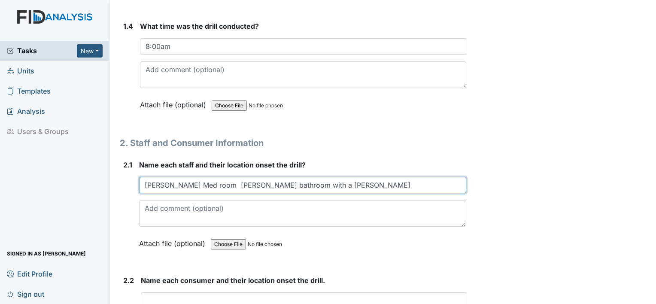
click at [323, 185] on input "Candice Med room Trease bathroom with a BF Detrick" at bounding box center [302, 185] width 327 height 16
click at [324, 184] on input "Candice Med room Trease bathroom with a BF Detrick" at bounding box center [302, 185] width 327 height 16
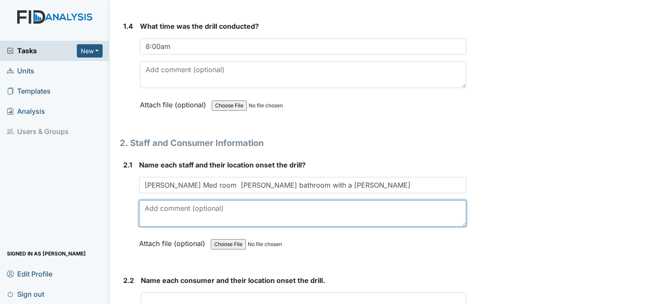
click at [437, 206] on textarea at bounding box center [302, 213] width 327 height 27
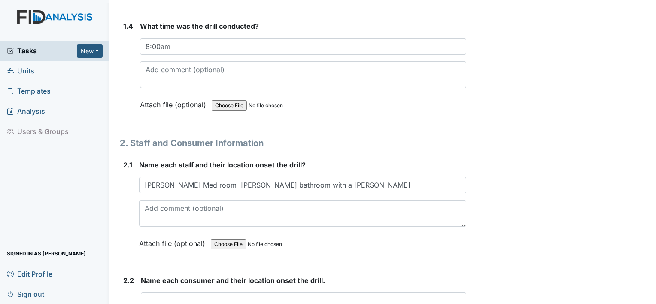
click at [368, 142] on div "1. Drill Information 1.1 What drill is being conducted? You must select one of …" at bounding box center [293, 309] width 346 height 1559
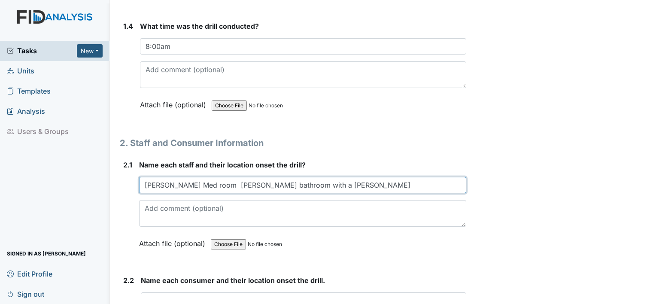
click at [211, 184] on input "Candice Med room Trease bathroom with a BF Detrick" at bounding box center [302, 185] width 327 height 16
click at [321, 183] on input "Candice Med room Trease bathroom with a BF Detrick" at bounding box center [302, 185] width 327 height 16
click at [400, 188] on input "Candice Med room Trease bathroom with a BF Detrick living ro o" at bounding box center [302, 185] width 327 height 16
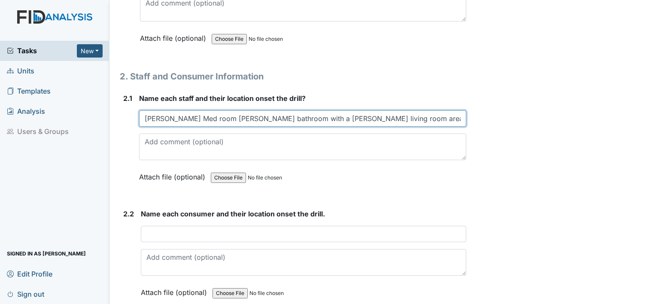
scroll to position [645, 0]
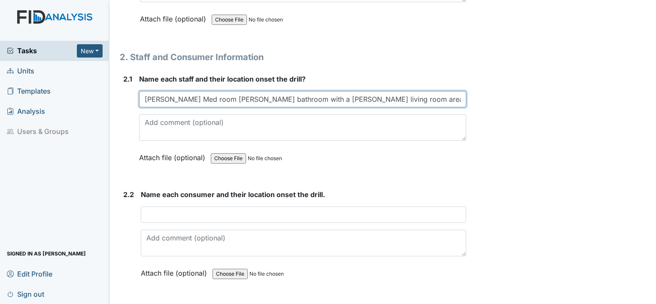
type input "Candice Med room Trease bathroom with a BF Detrick living room area"
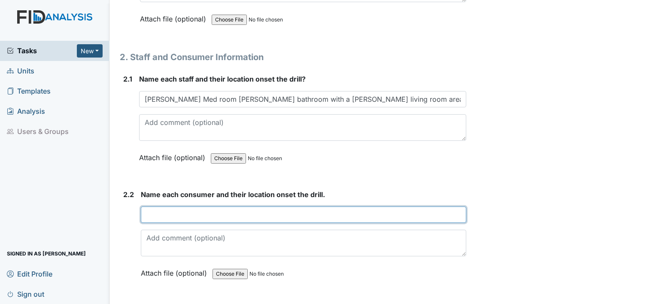
click at [180, 207] on input "text" at bounding box center [303, 214] width 325 height 16
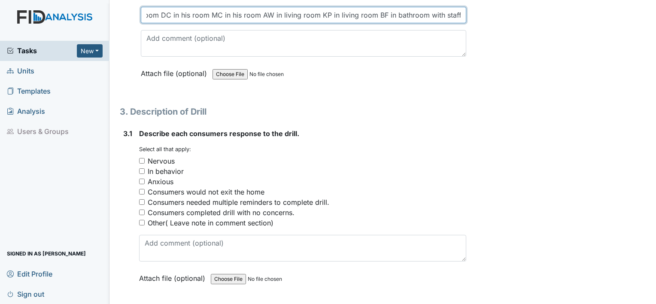
scroll to position [859, 0]
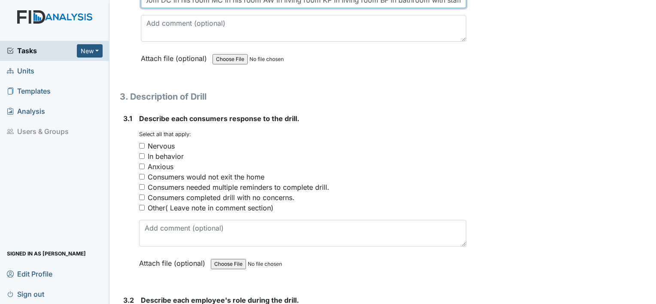
type input "JA his room DC in his room MC in his room AW in living room KP in living room B…"
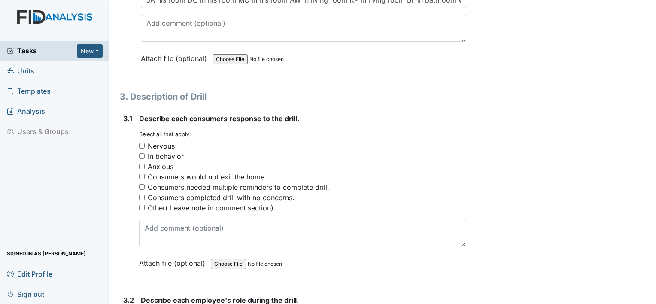
click at [142, 184] on input "Consumers needed multiple reminders to complete drill." at bounding box center [142, 187] width 6 height 6
checkbox input "true"
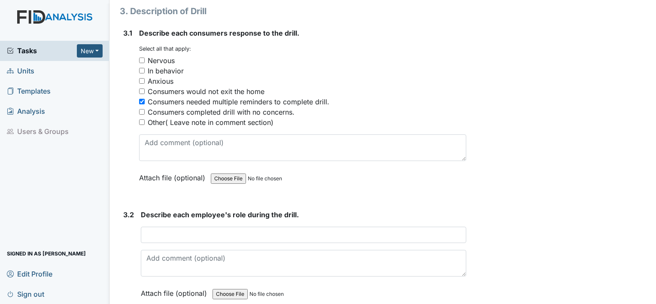
scroll to position [945, 0]
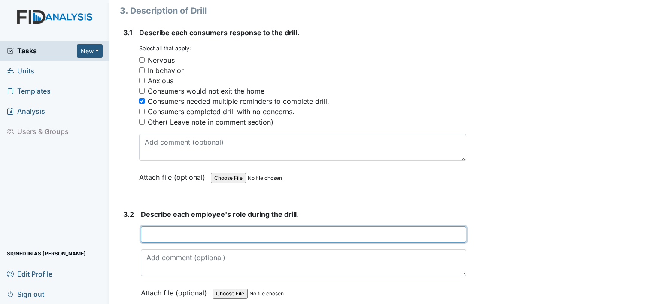
click at [179, 229] on input "text" at bounding box center [303, 234] width 325 height 16
type input "H"
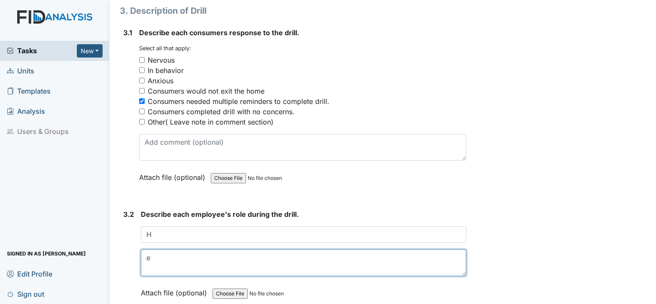
click at [211, 249] on textarea "e" at bounding box center [303, 262] width 325 height 27
type textarea "e"
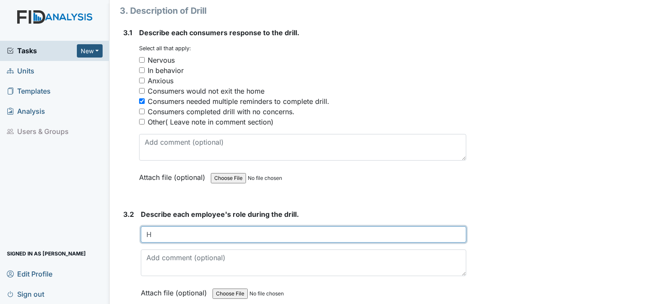
click at [153, 232] on input "H" at bounding box center [303, 234] width 325 height 16
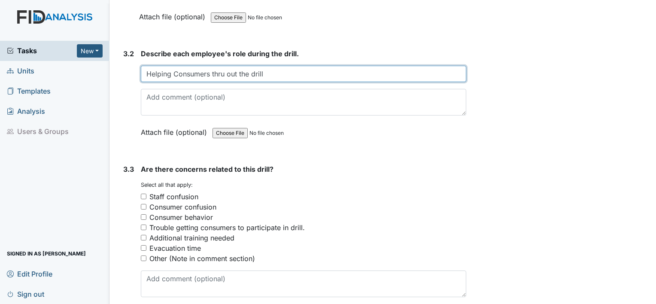
scroll to position [1117, 0]
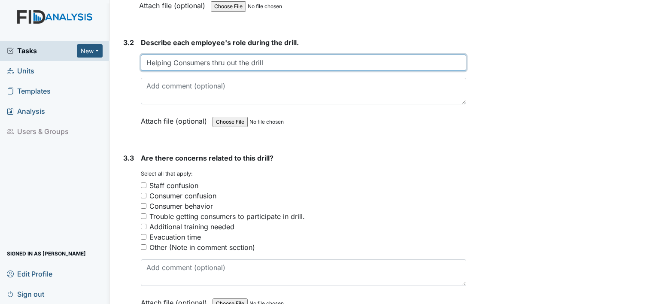
type input "Helping Consumers thru out the drill"
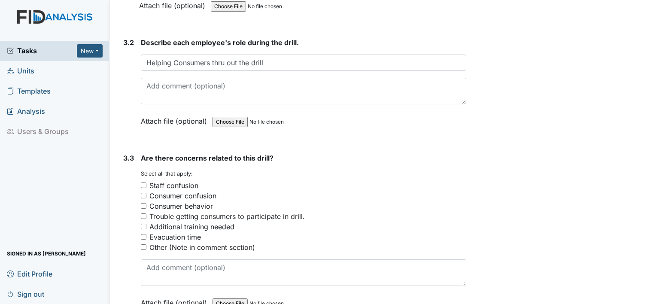
click at [144, 232] on div "Evacuation time" at bounding box center [303, 237] width 325 height 10
click at [143, 234] on input "Evacuation time" at bounding box center [144, 237] width 6 height 6
checkbox input "true"
click at [143, 215] on div "Trouble getting consumers to participate in drill." at bounding box center [303, 216] width 325 height 10
click at [143, 213] on input "Trouble getting consumers to participate in drill." at bounding box center [144, 216] width 6 height 6
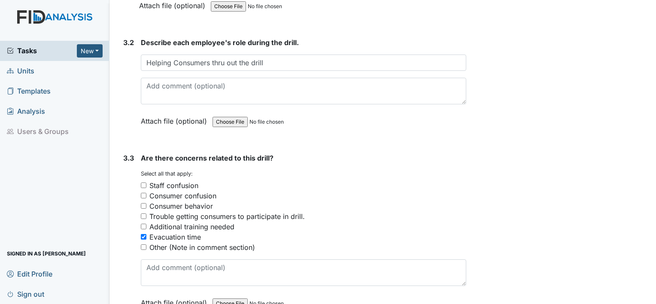
checkbox input "true"
click at [144, 203] on input "Consumer behavior" at bounding box center [144, 206] width 6 height 6
checkbox input "true"
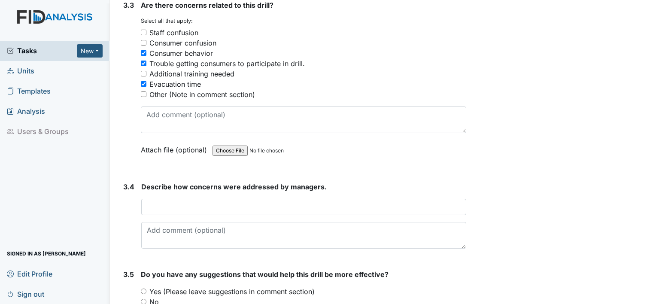
scroll to position [1289, 0]
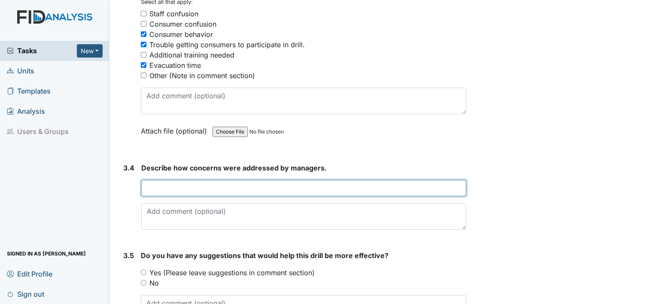
click at [164, 180] on input "text" at bounding box center [303, 188] width 325 height 16
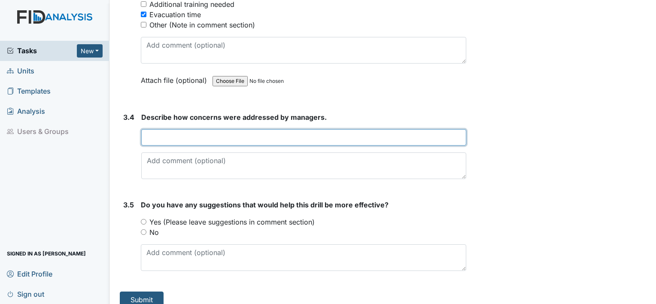
scroll to position [1345, 0]
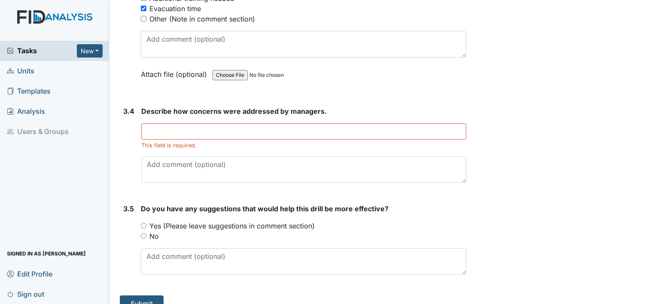
click at [145, 221] on div "You must select one of the below options. Yes (Please leave suggestions in comm…" at bounding box center [303, 231] width 325 height 21
click at [142, 233] on input "No" at bounding box center [144, 236] width 6 height 6
radio input "true"
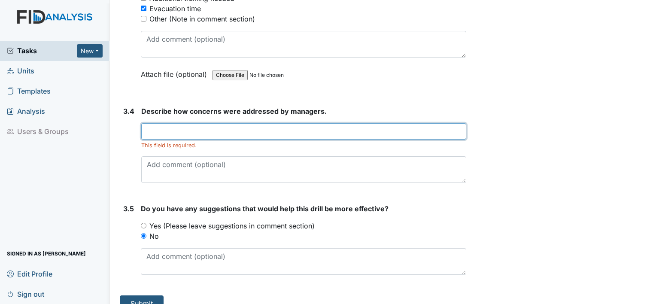
click at [178, 130] on input "text" at bounding box center [303, 131] width 325 height 16
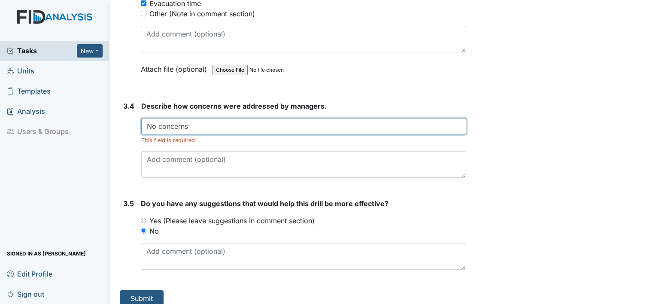
scroll to position [1355, 0]
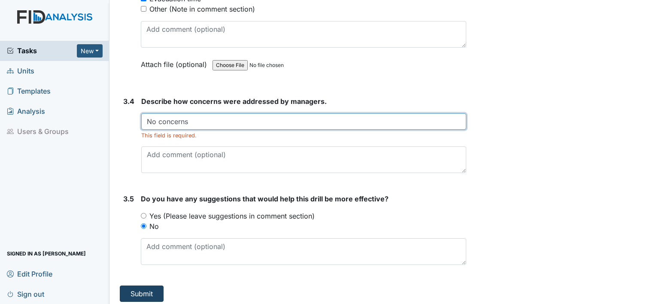
type input "No concerns"
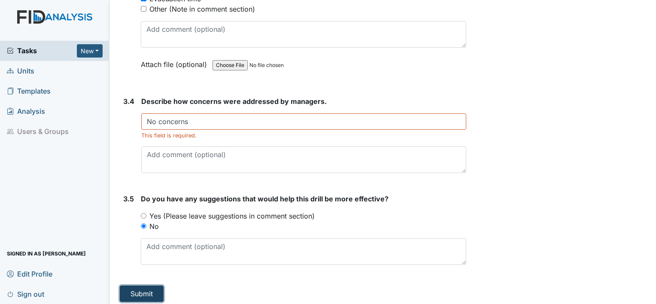
click at [132, 293] on button "Submit" at bounding box center [142, 293] width 44 height 16
